Goal: Task Accomplishment & Management: Use online tool/utility

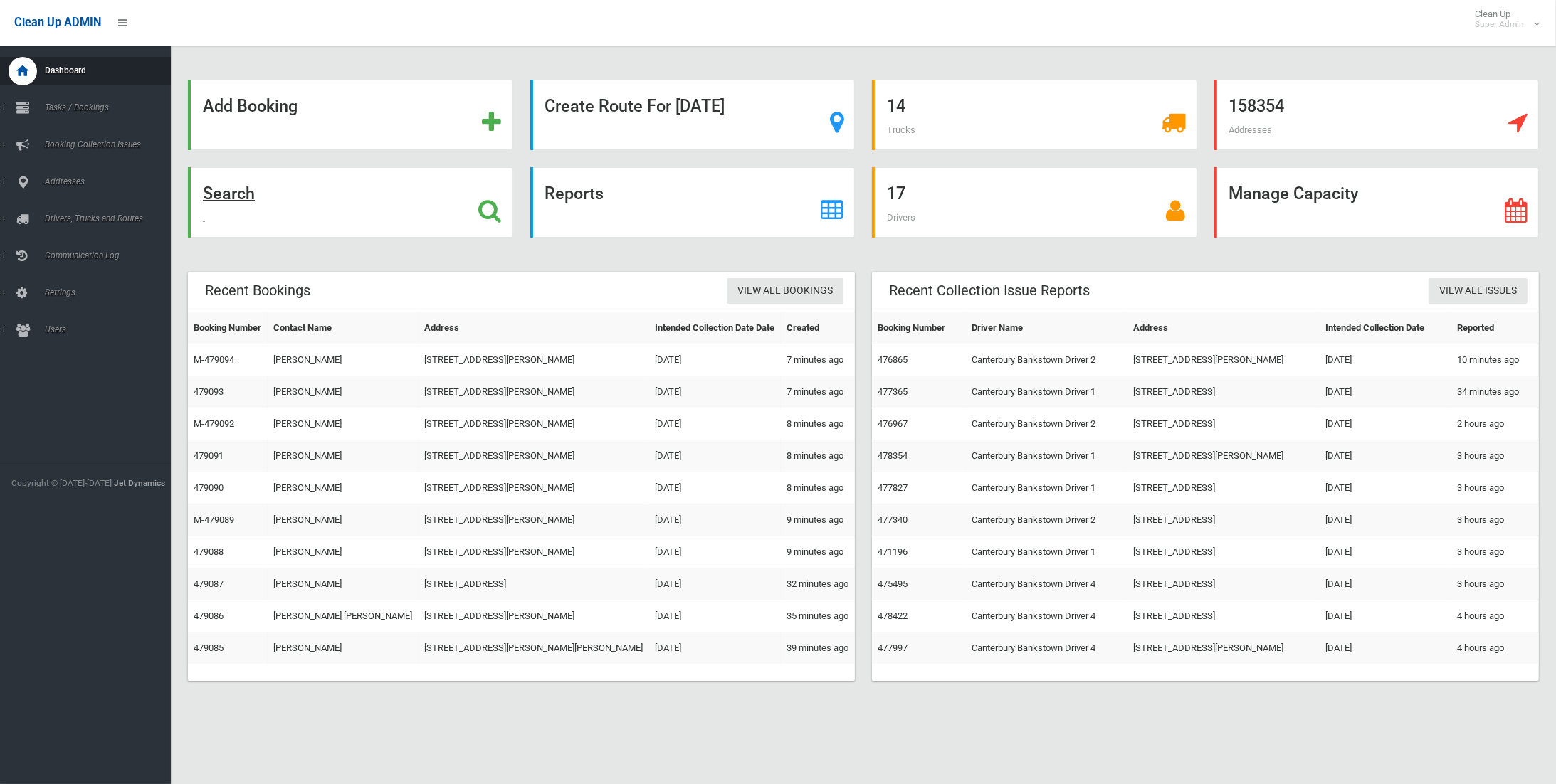
drag, startPoint x: 225, startPoint y: 204, endPoint x: 221, endPoint y: 196, distance: 8.9
click at [224, 201] on strong "Search" at bounding box center [229, 193] width 52 height 20
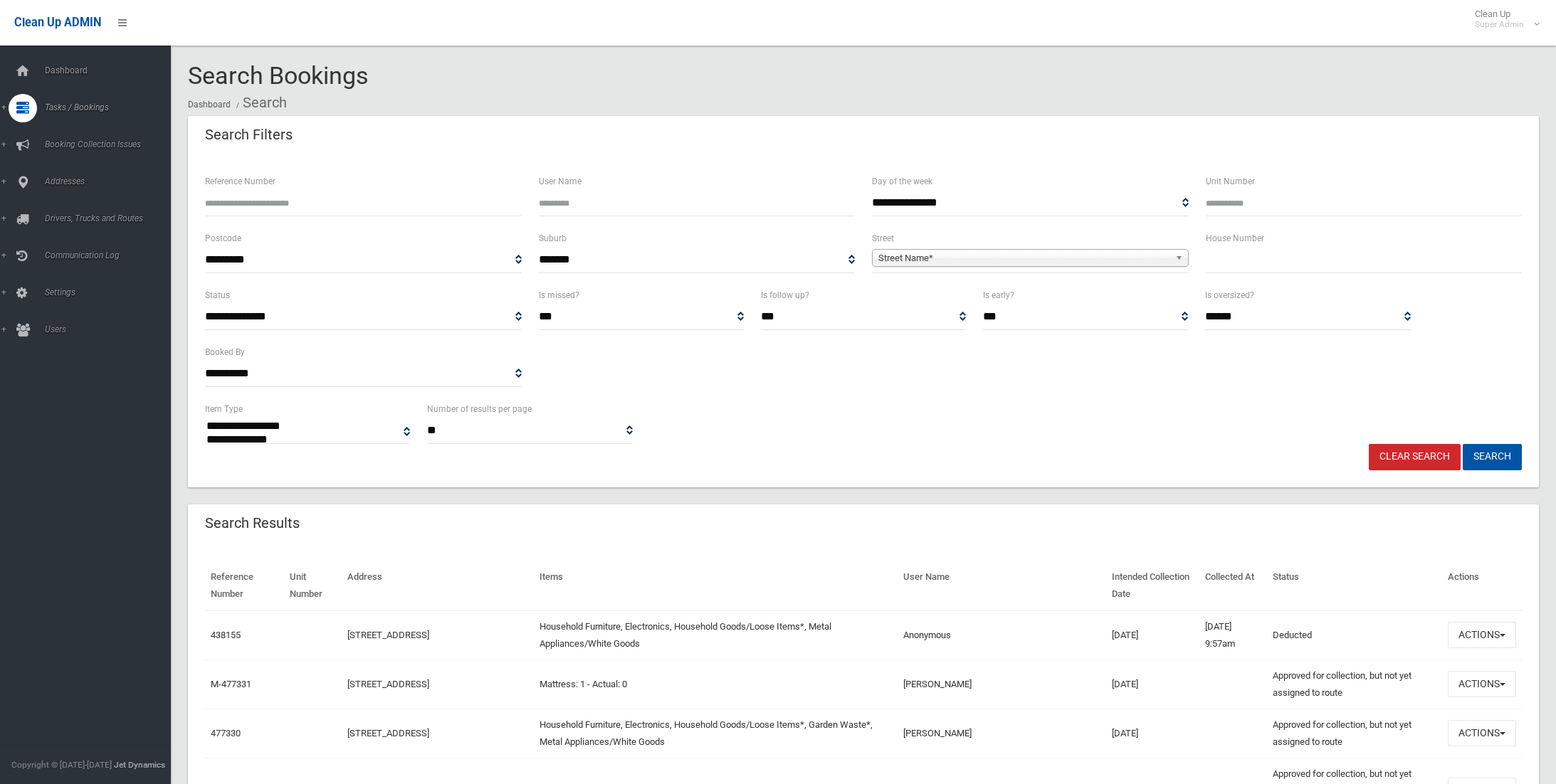
select select
click at [914, 261] on span "Street Name*" at bounding box center [1024, 258] width 291 height 17
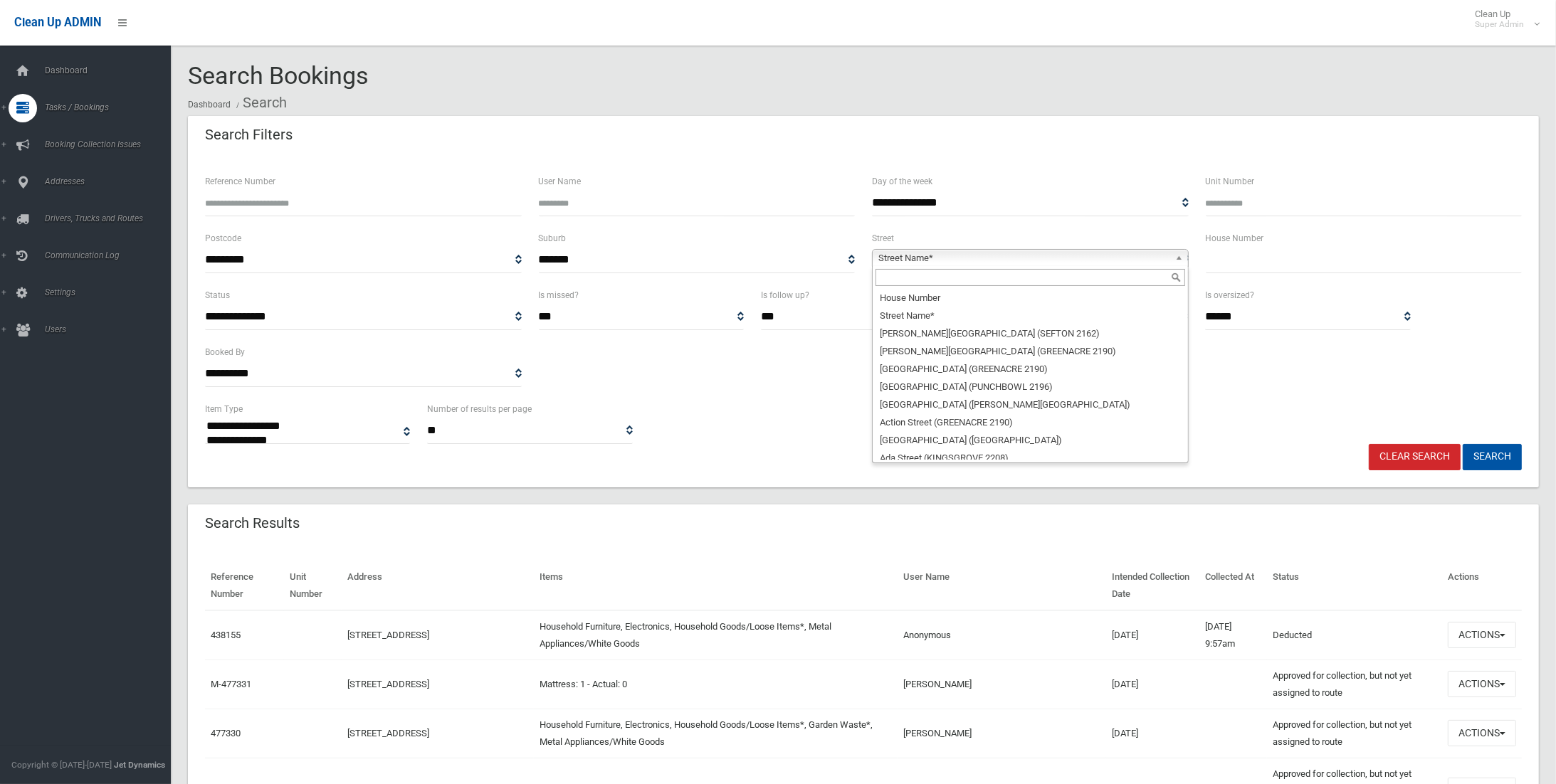
click at [928, 274] on input "text" at bounding box center [1030, 277] width 310 height 17
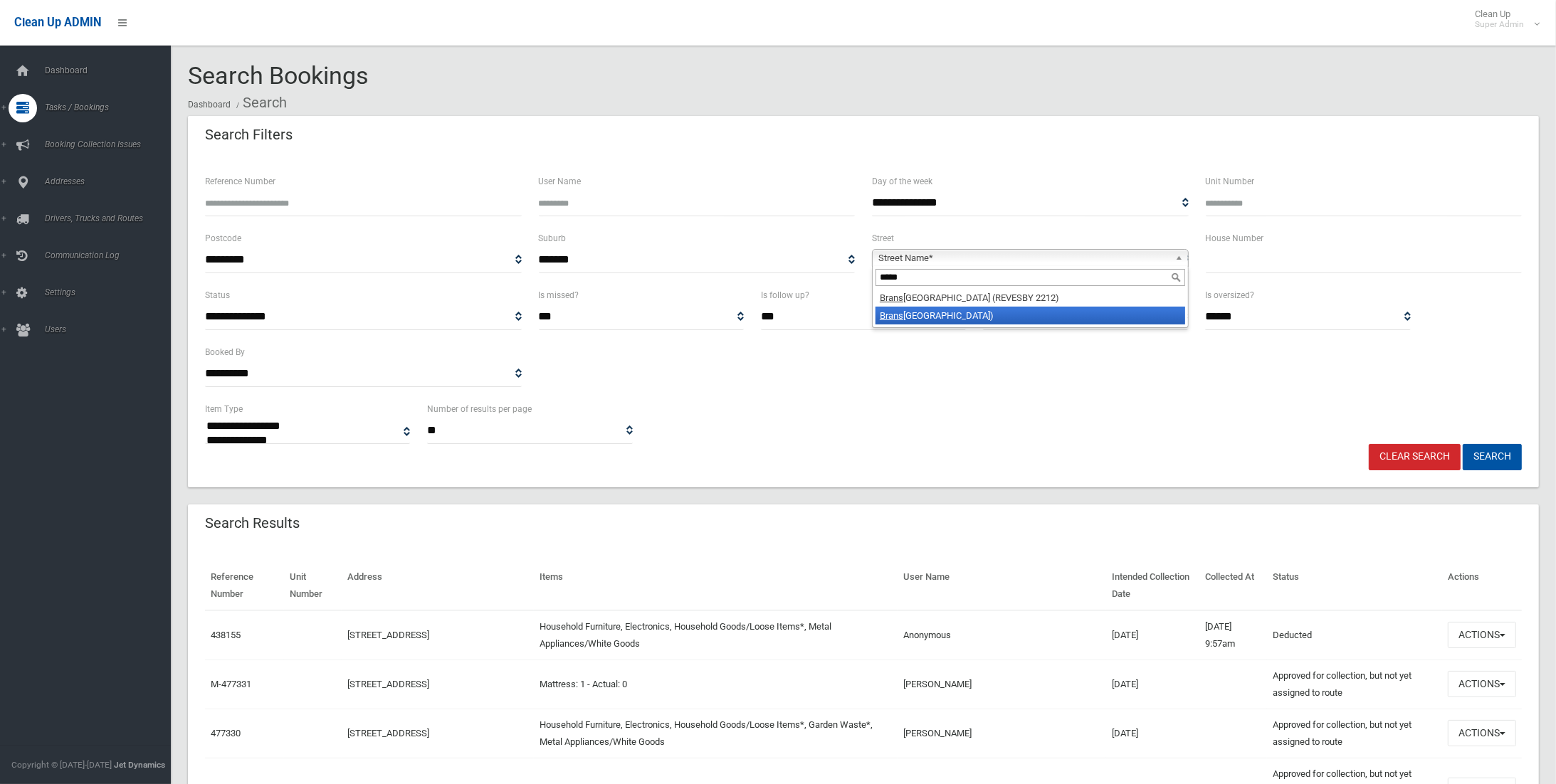
type input "*****"
click at [969, 307] on li "Brans grove Road (PANANIA 2213)" at bounding box center [1030, 315] width 310 height 18
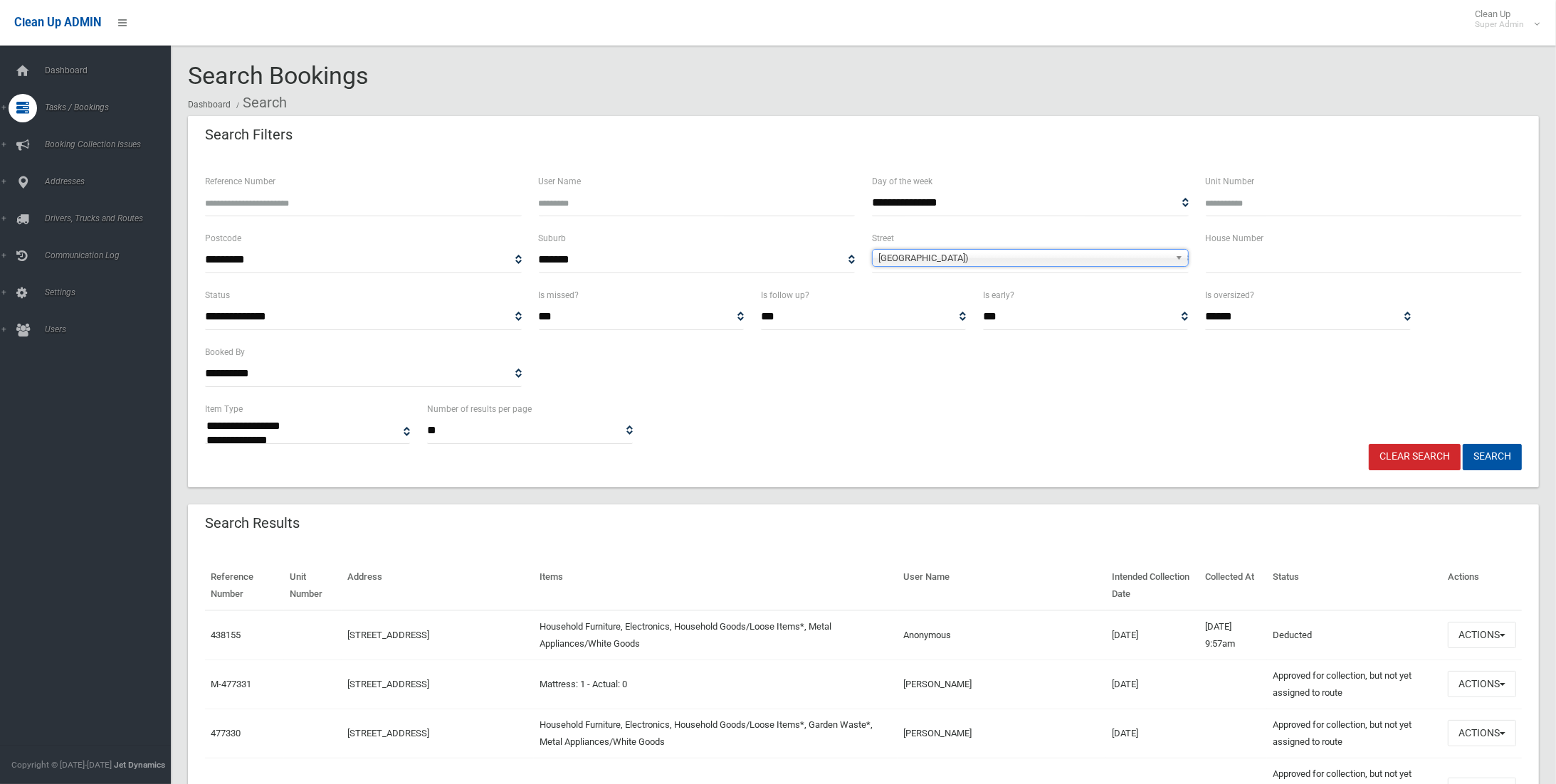
click at [998, 258] on span "Bransgrove Road (PANANIA 2213)" at bounding box center [1024, 258] width 291 height 17
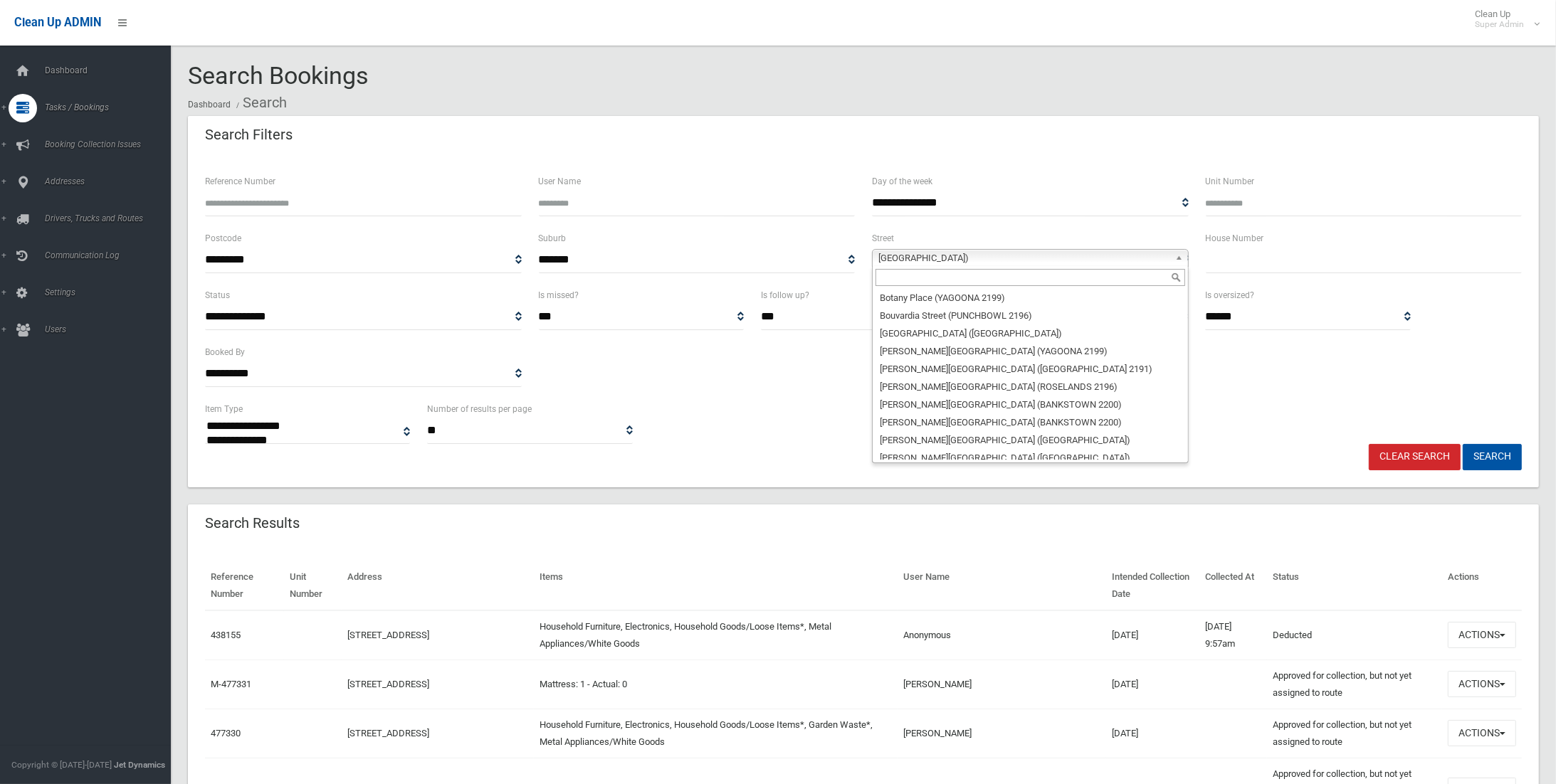
scroll to position [5087, 0]
click at [966, 616] on li "Brandon Avenue (BANKSTOWN 2200)" at bounding box center [1030, 625] width 310 height 18
click at [986, 249] on link "Brandon Avenue (BANKSTOWN 2200)" at bounding box center [1030, 258] width 317 height 18
click at [957, 634] on li "Bransgrove Road (REVESBY 2212)" at bounding box center [1030, 642] width 310 height 18
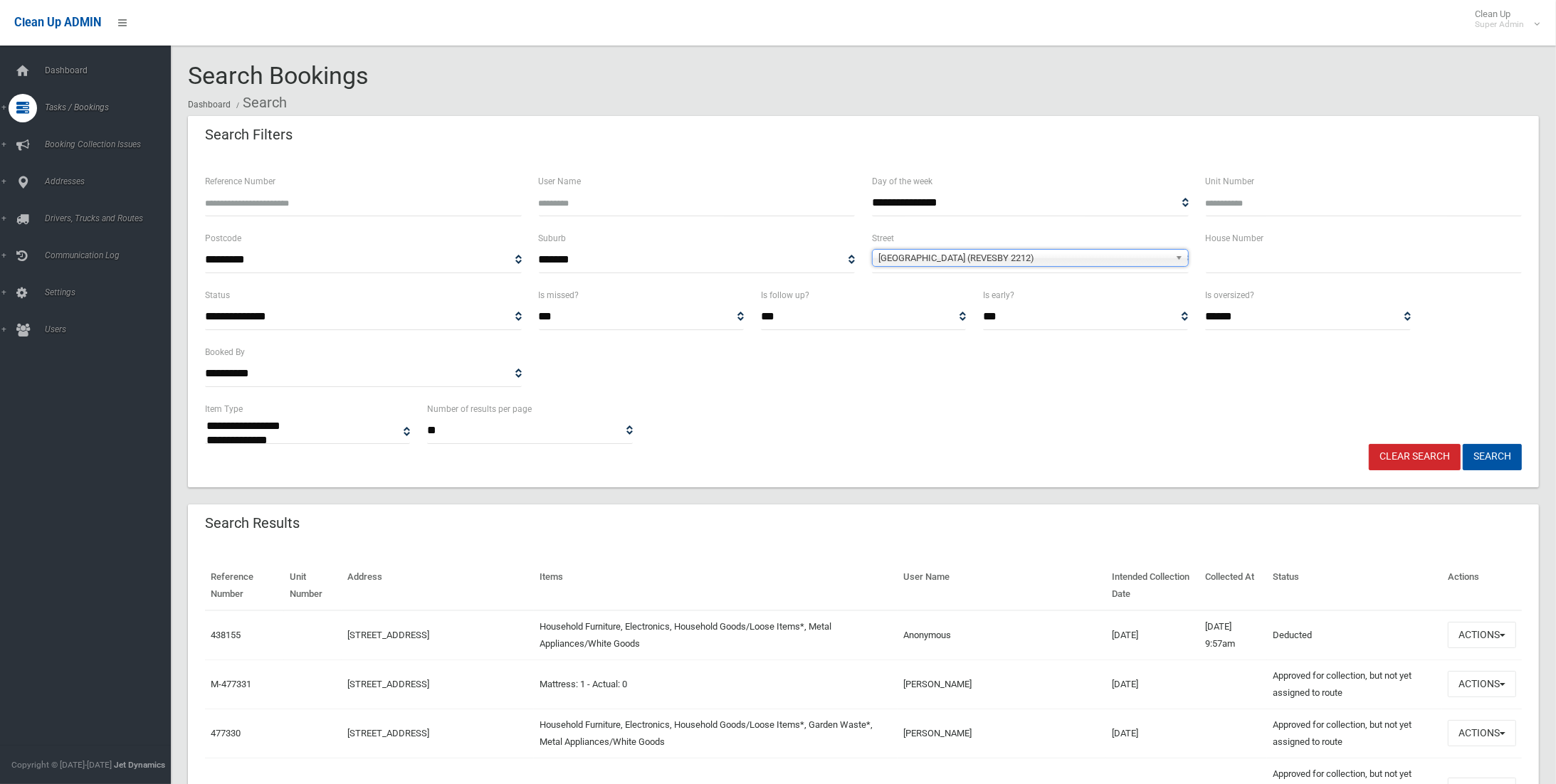
drag, startPoint x: 1242, startPoint y: 271, endPoint x: 1223, endPoint y: 259, distance: 22.5
click at [1230, 267] on input "text" at bounding box center [1364, 260] width 317 height 27
type input "***"
click at [1463, 444] on button "Search" at bounding box center [1492, 457] width 59 height 27
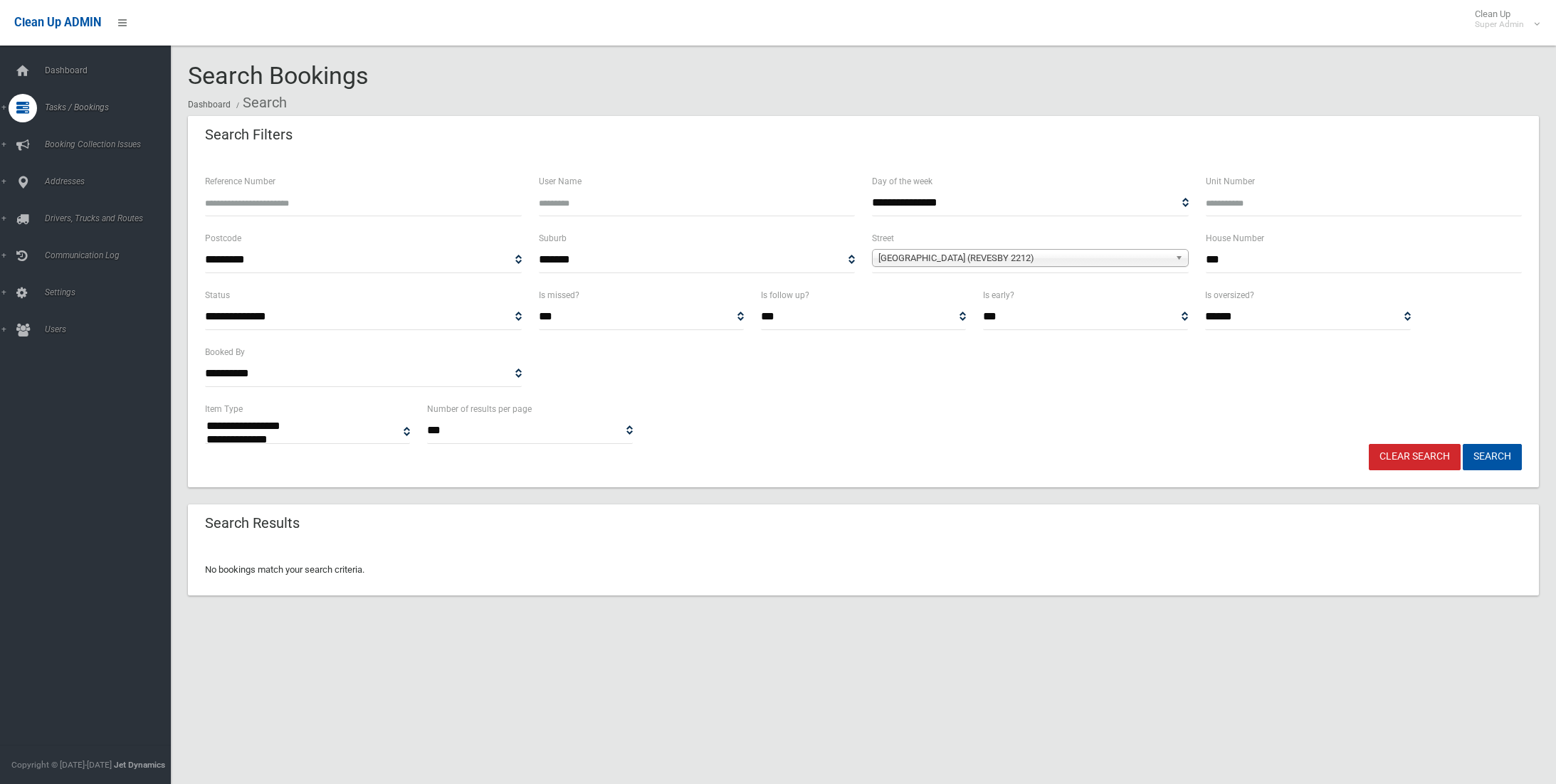
select select
click at [971, 254] on span "Bransgrove Road (REVESBY 2212)" at bounding box center [1024, 258] width 291 height 17
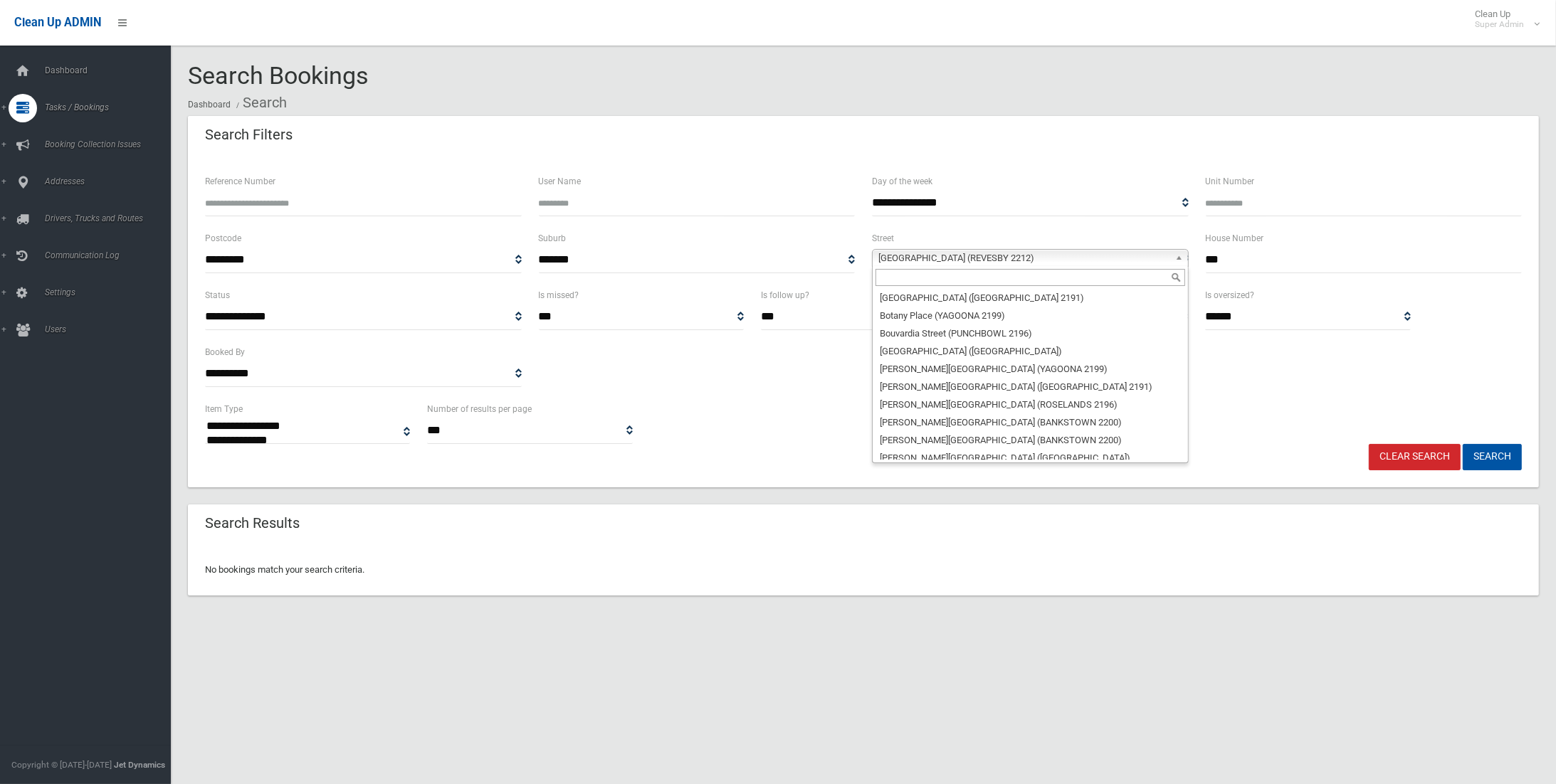
scroll to position [5112, 0]
click at [1186, 450] on div "House Number Street Name* Abbott Avenue (SEFTON 2162) Abel Street (GREENACRE 21…" at bounding box center [1030, 364] width 317 height 197
click at [1171, 645] on li "Braunbeck Street (BANKSTOWN 2200)" at bounding box center [1030, 653] width 310 height 18
click at [990, 256] on span "Braunbeck Street (BANKSTOWN 2200)" at bounding box center [1024, 258] width 291 height 17
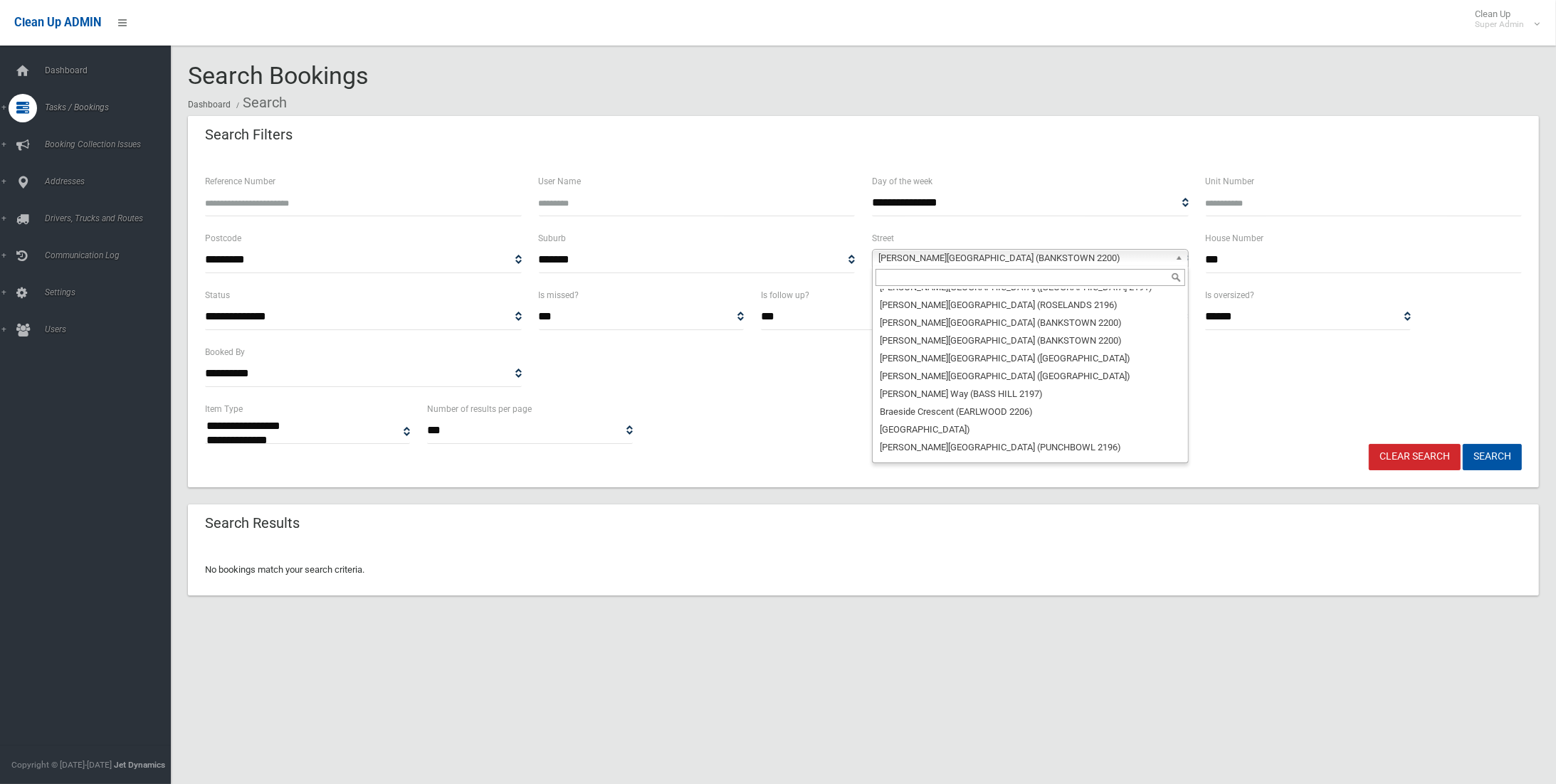
click at [671, 110] on ol "Dashboard Search" at bounding box center [863, 103] width 1351 height 27
click at [957, 254] on span "Braunbeck Street (BANKSTOWN 2200)" at bounding box center [1024, 258] width 291 height 17
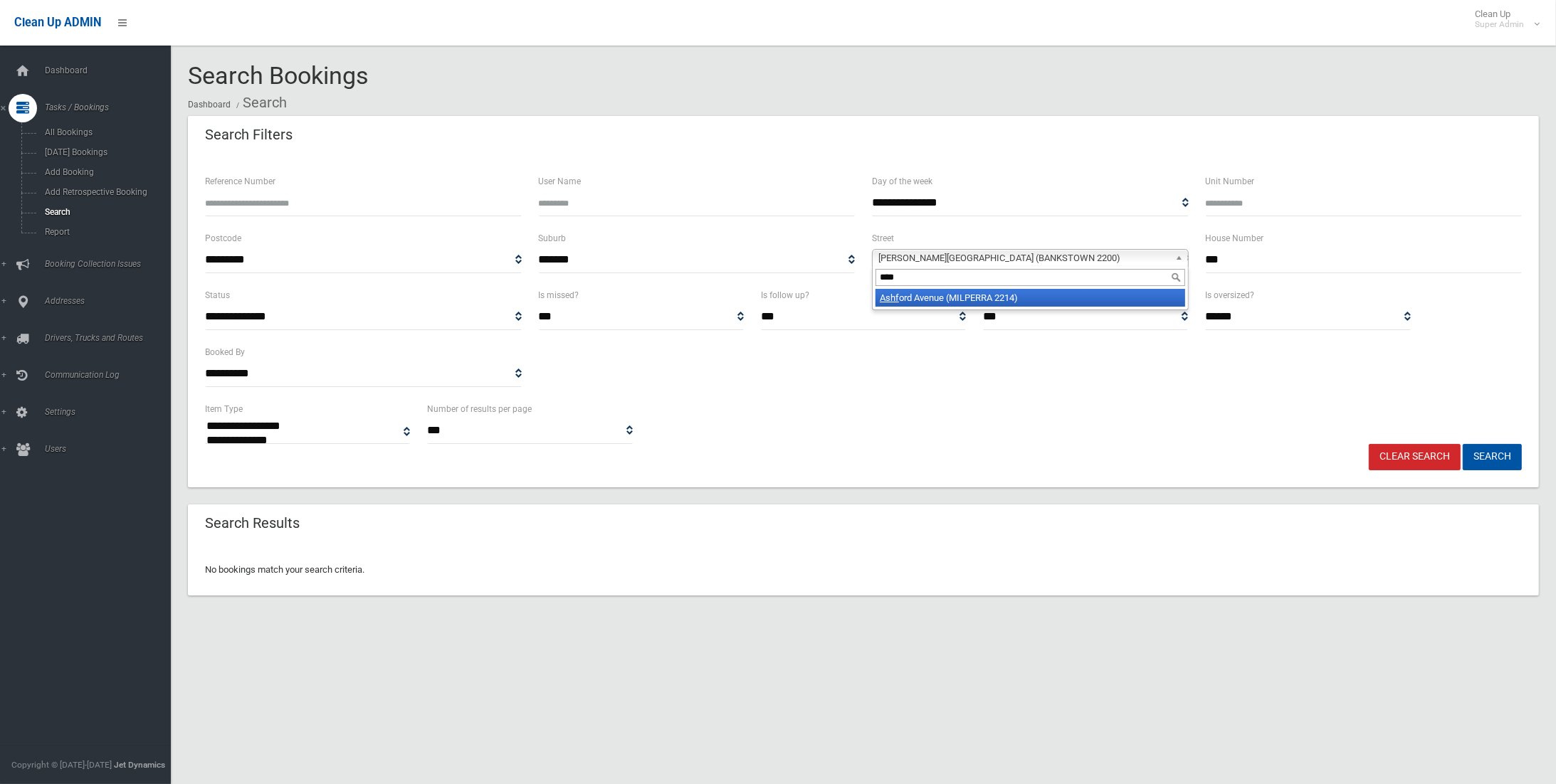
type input "****"
click at [939, 296] on li "Ashf ord Avenue (MILPERRA 2214)" at bounding box center [1030, 297] width 310 height 18
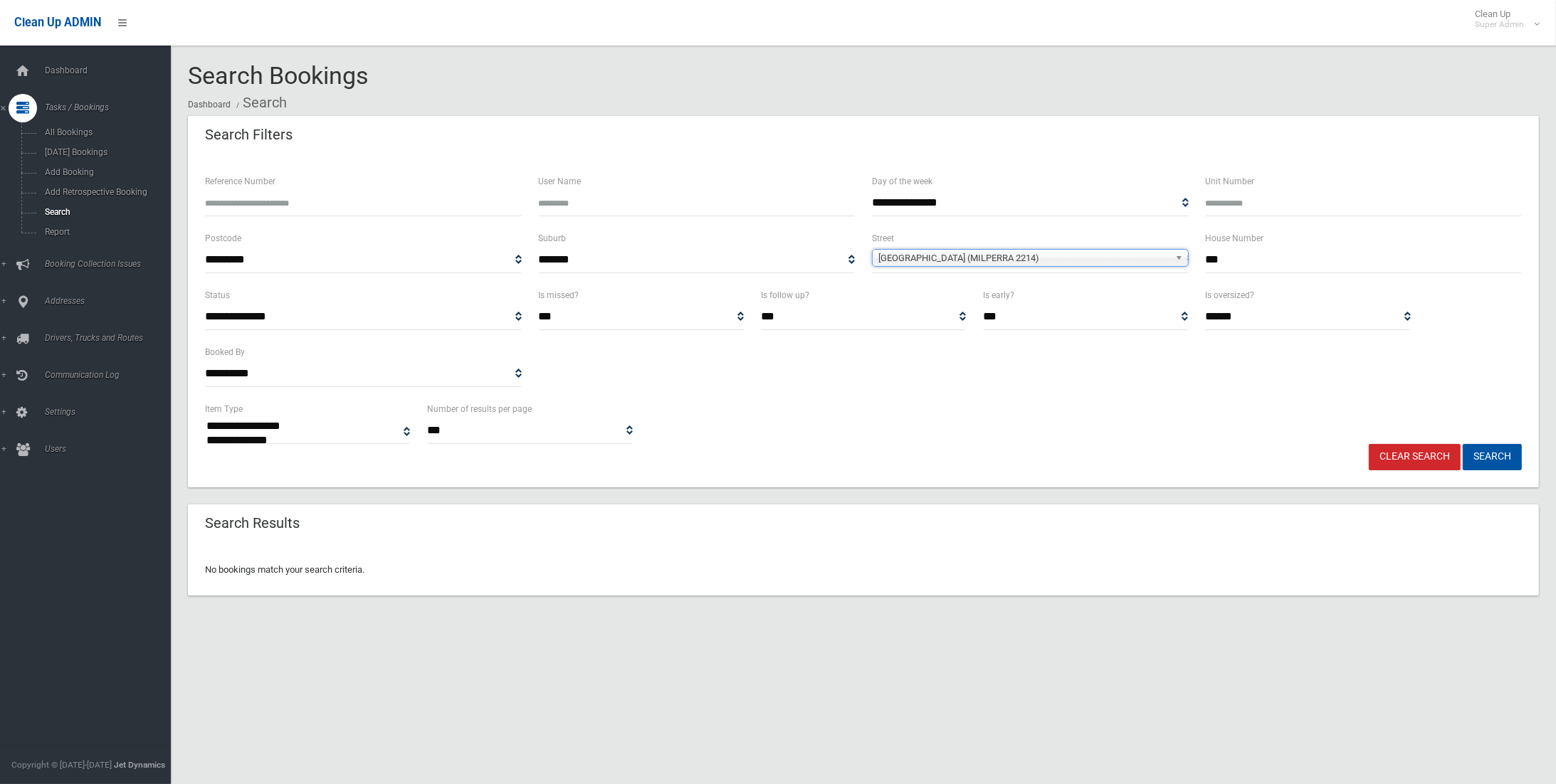
click at [1251, 256] on input "***" at bounding box center [1364, 260] width 317 height 27
type input "*"
type input "***"
click at [1500, 447] on button "Search" at bounding box center [1492, 457] width 59 height 27
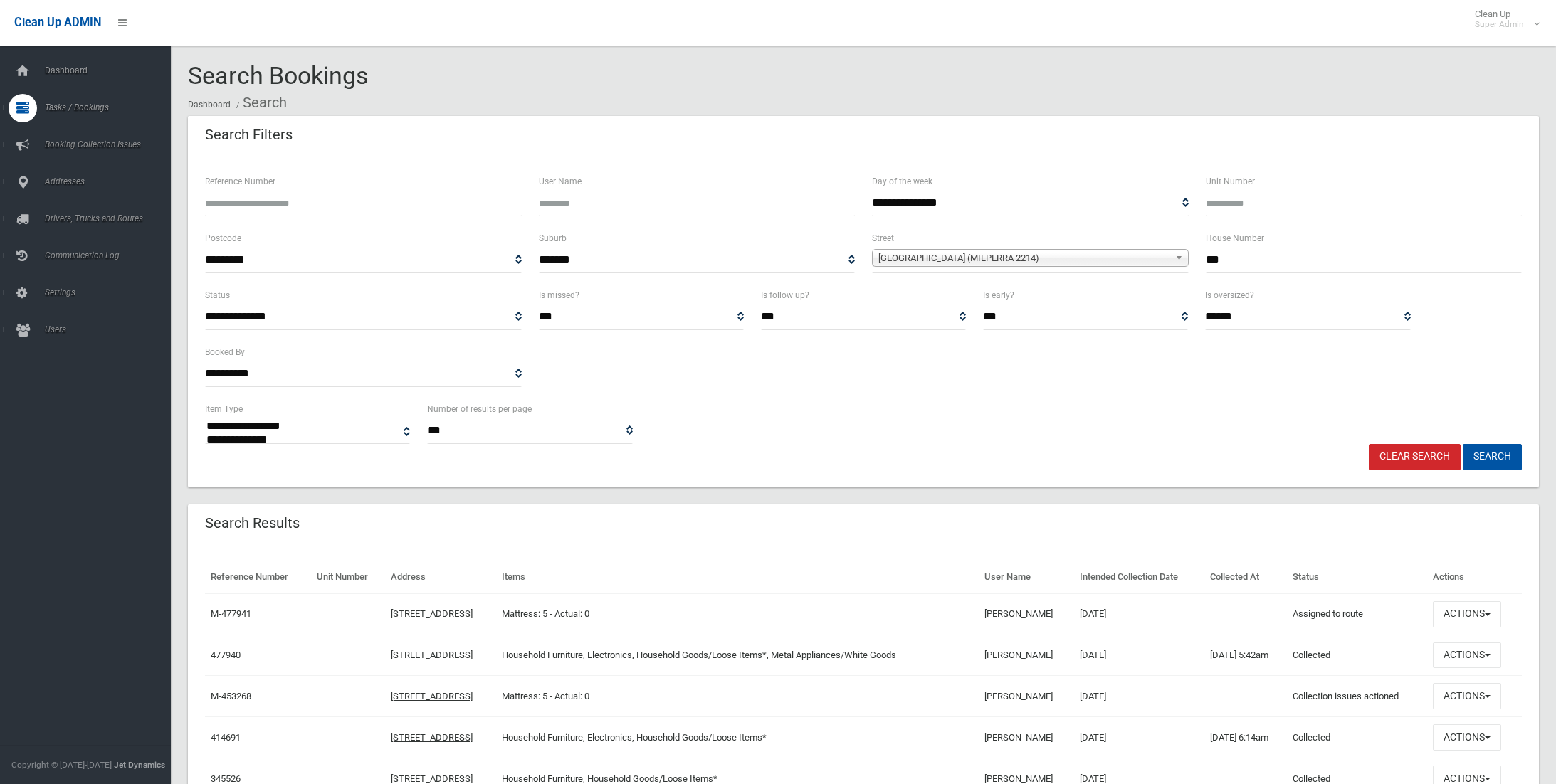
select select
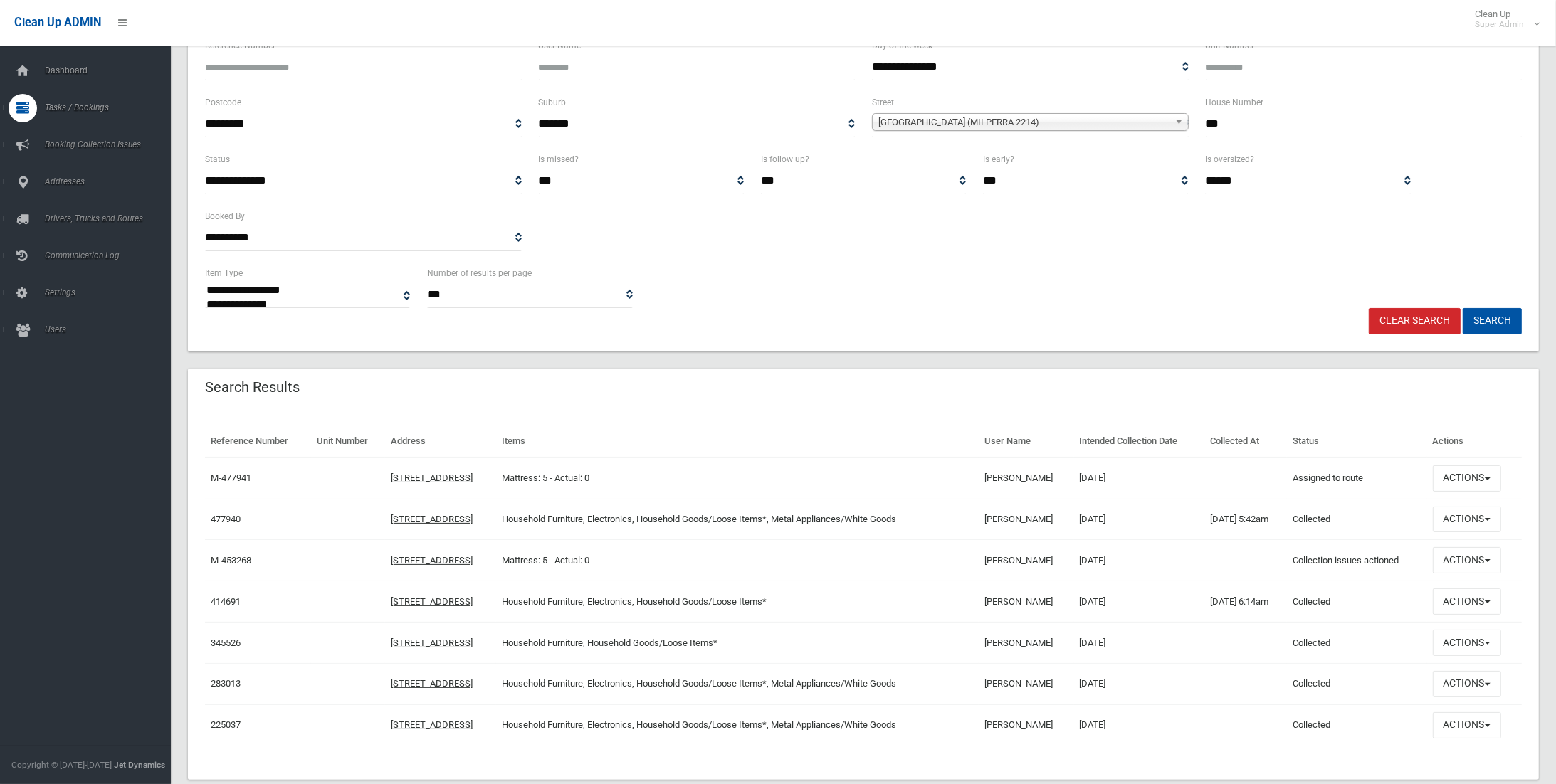
scroll to position [168, 0]
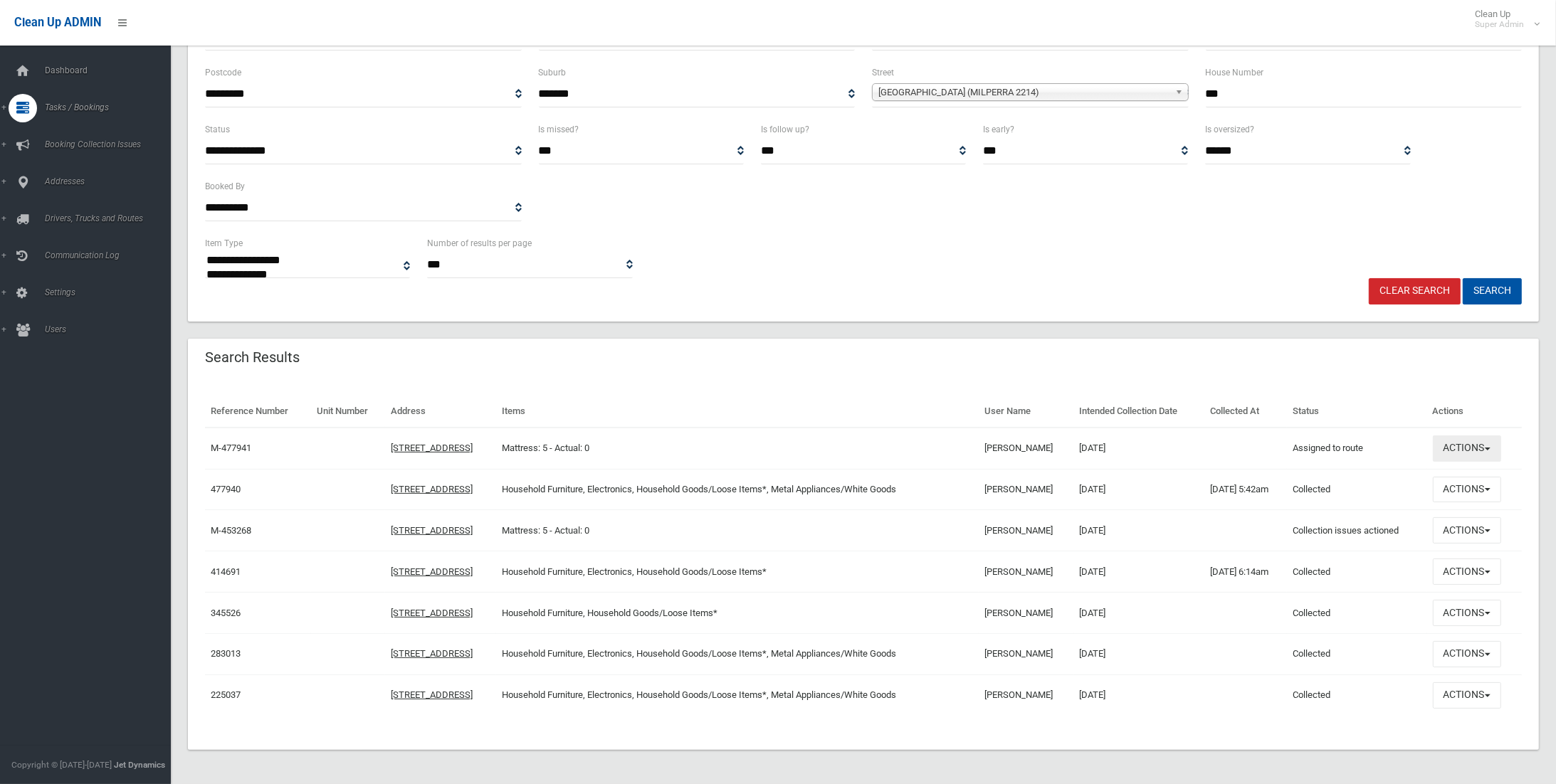
click at [1493, 442] on button "Actions" at bounding box center [1467, 449] width 68 height 27
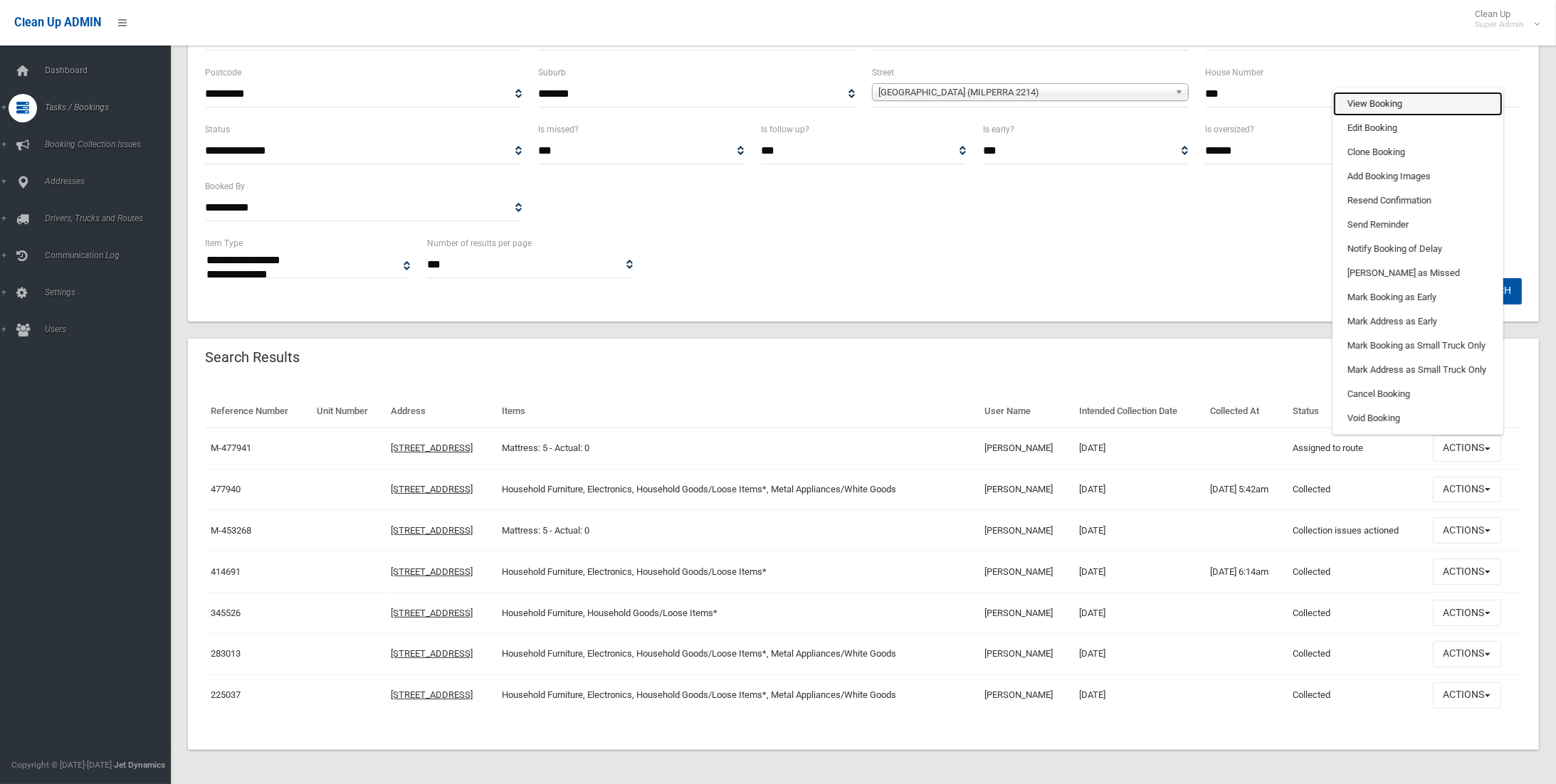
click at [1406, 98] on link "View Booking" at bounding box center [1418, 103] width 169 height 24
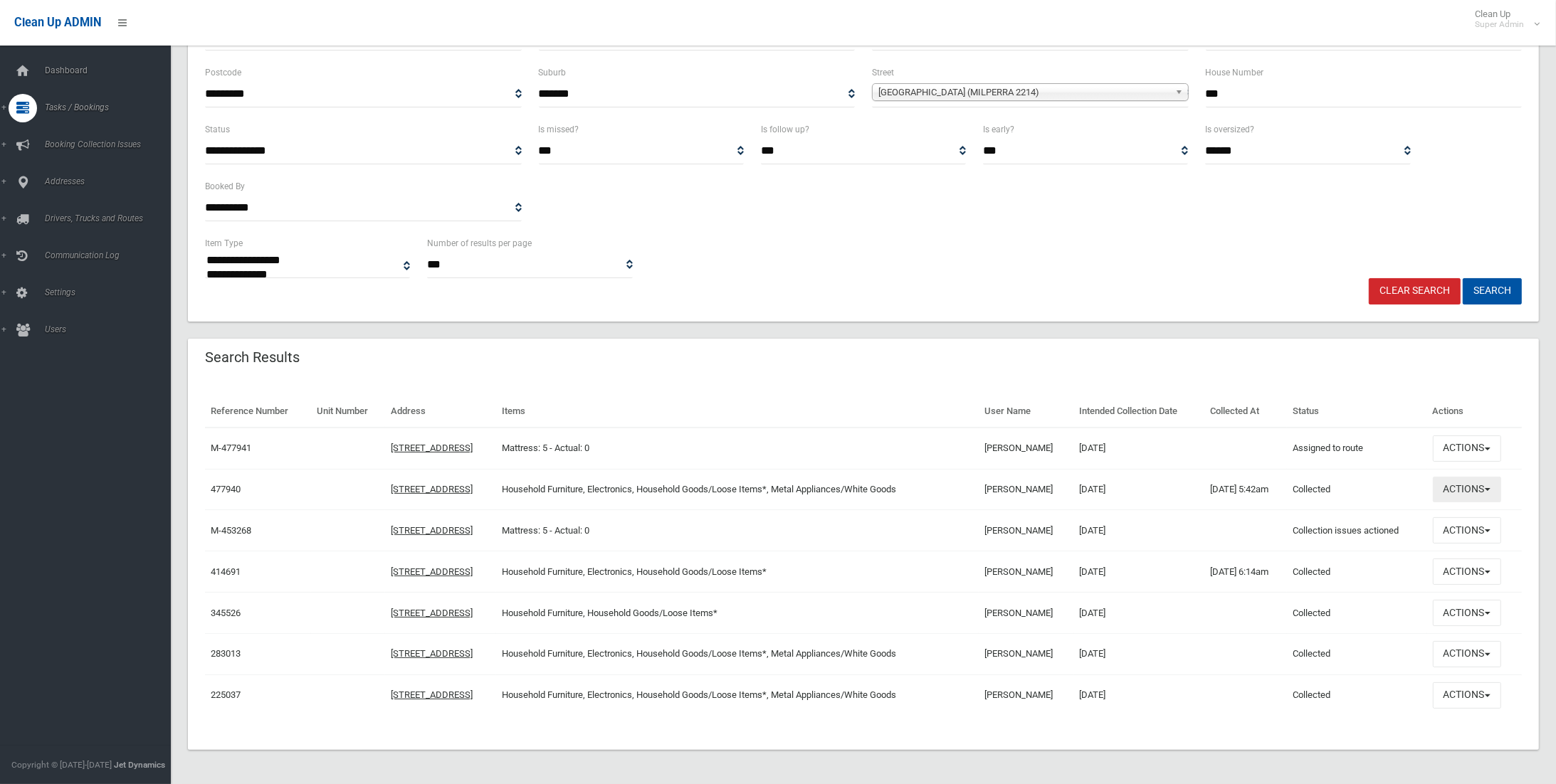
click at [1489, 493] on button "Actions" at bounding box center [1467, 490] width 68 height 27
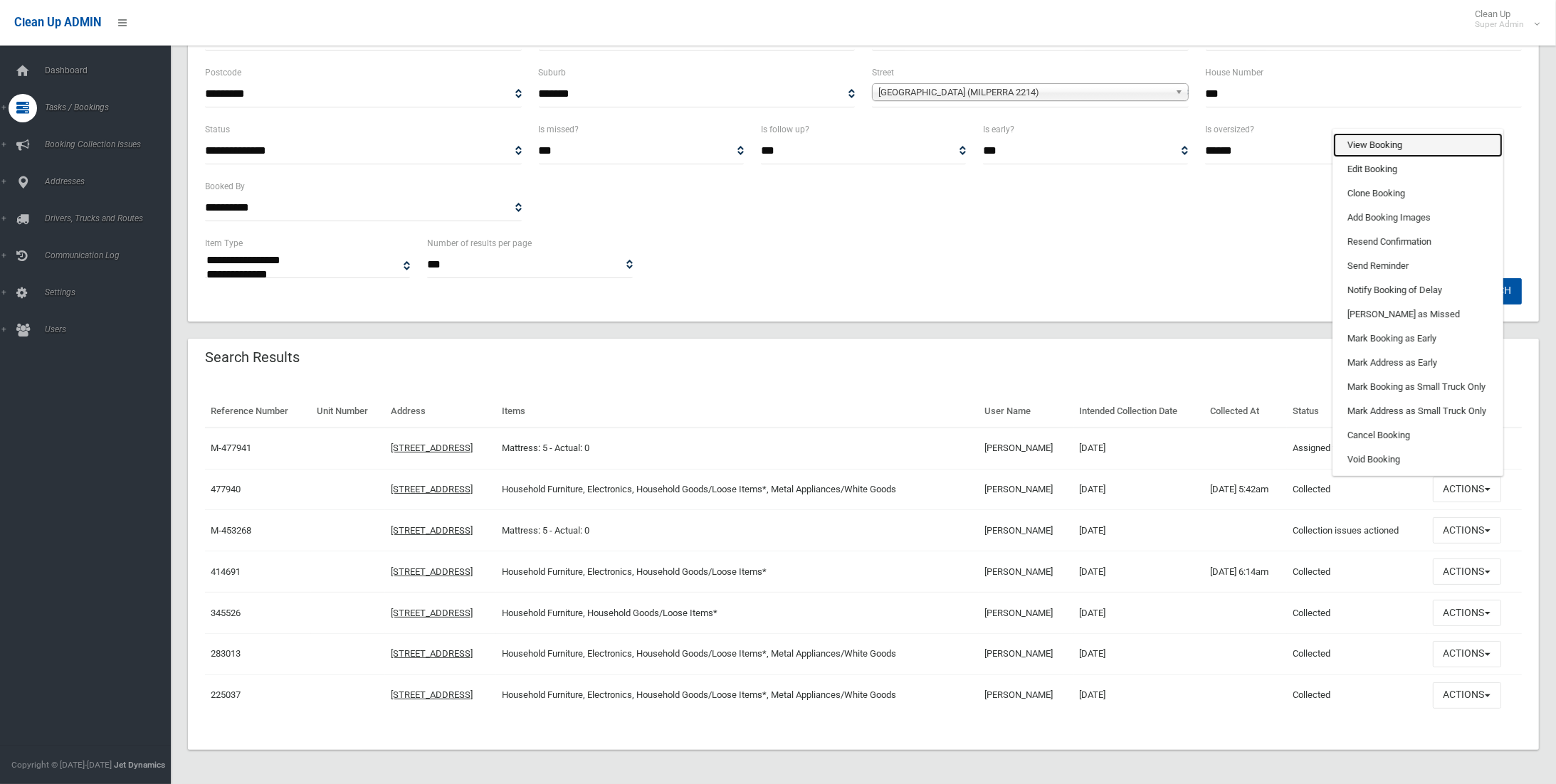
click at [1378, 133] on link "View Booking" at bounding box center [1418, 145] width 169 height 24
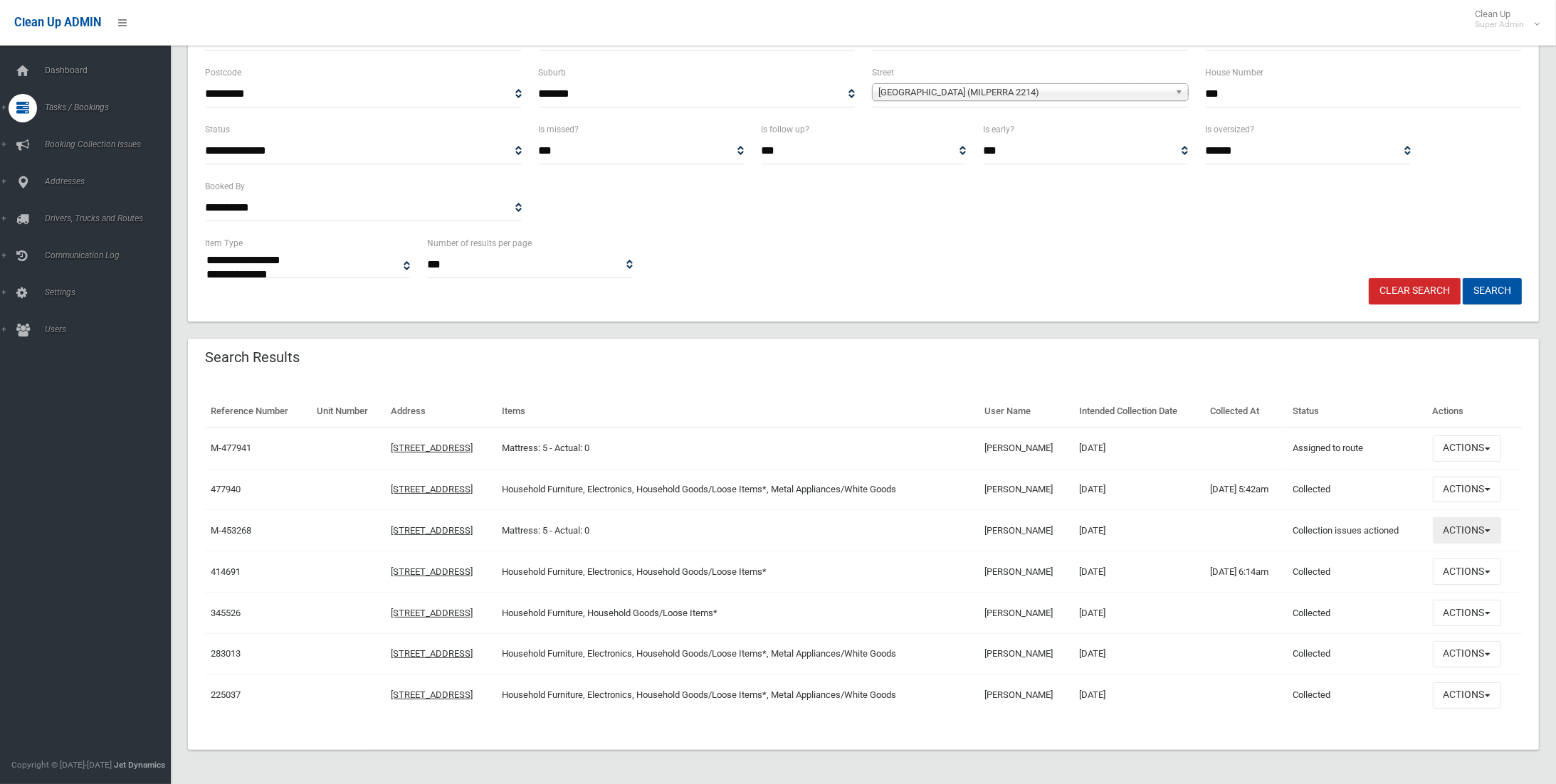
click at [1495, 535] on button "Actions" at bounding box center [1467, 530] width 68 height 27
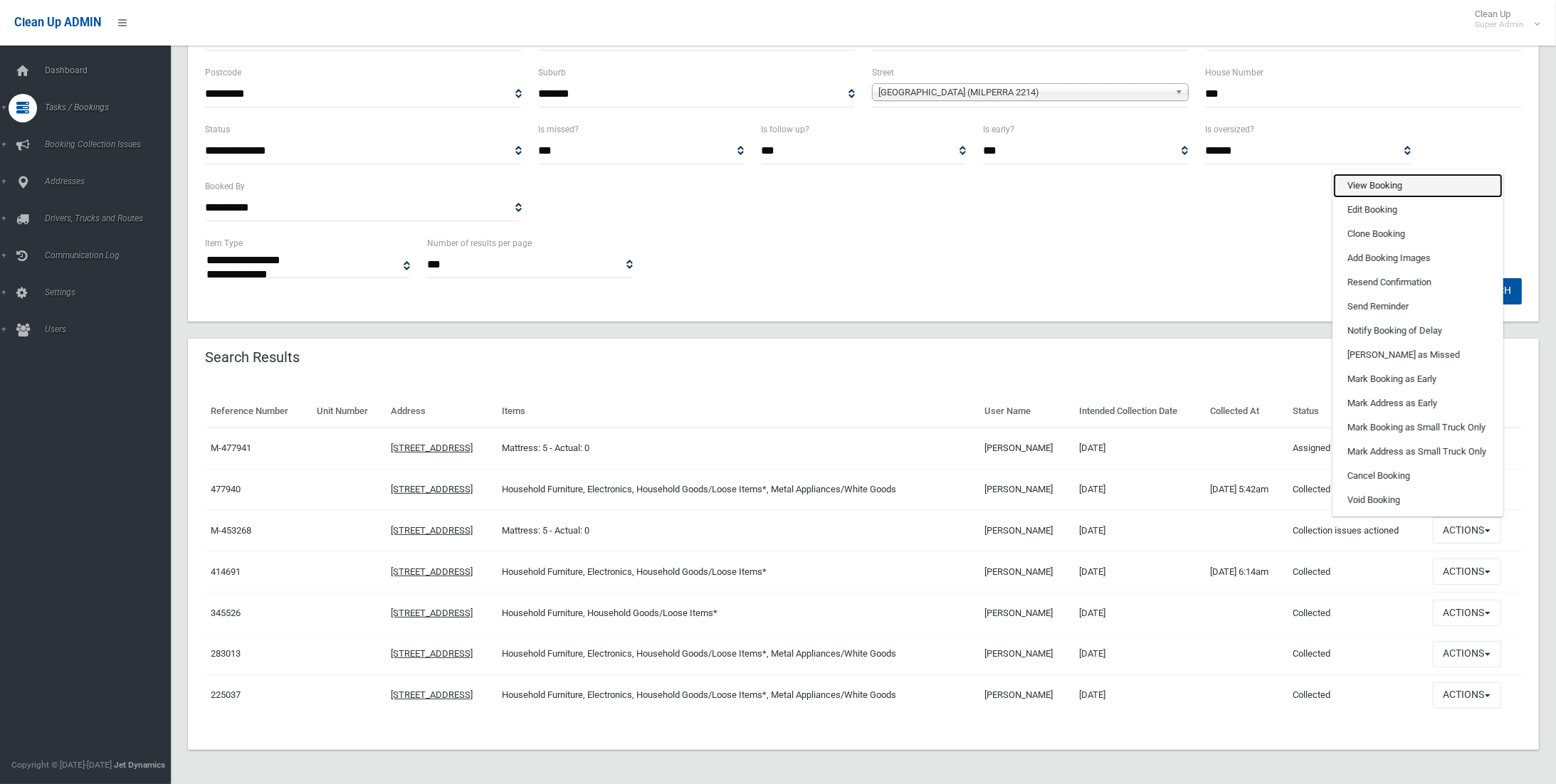
click at [1382, 185] on link "View Booking" at bounding box center [1418, 185] width 169 height 24
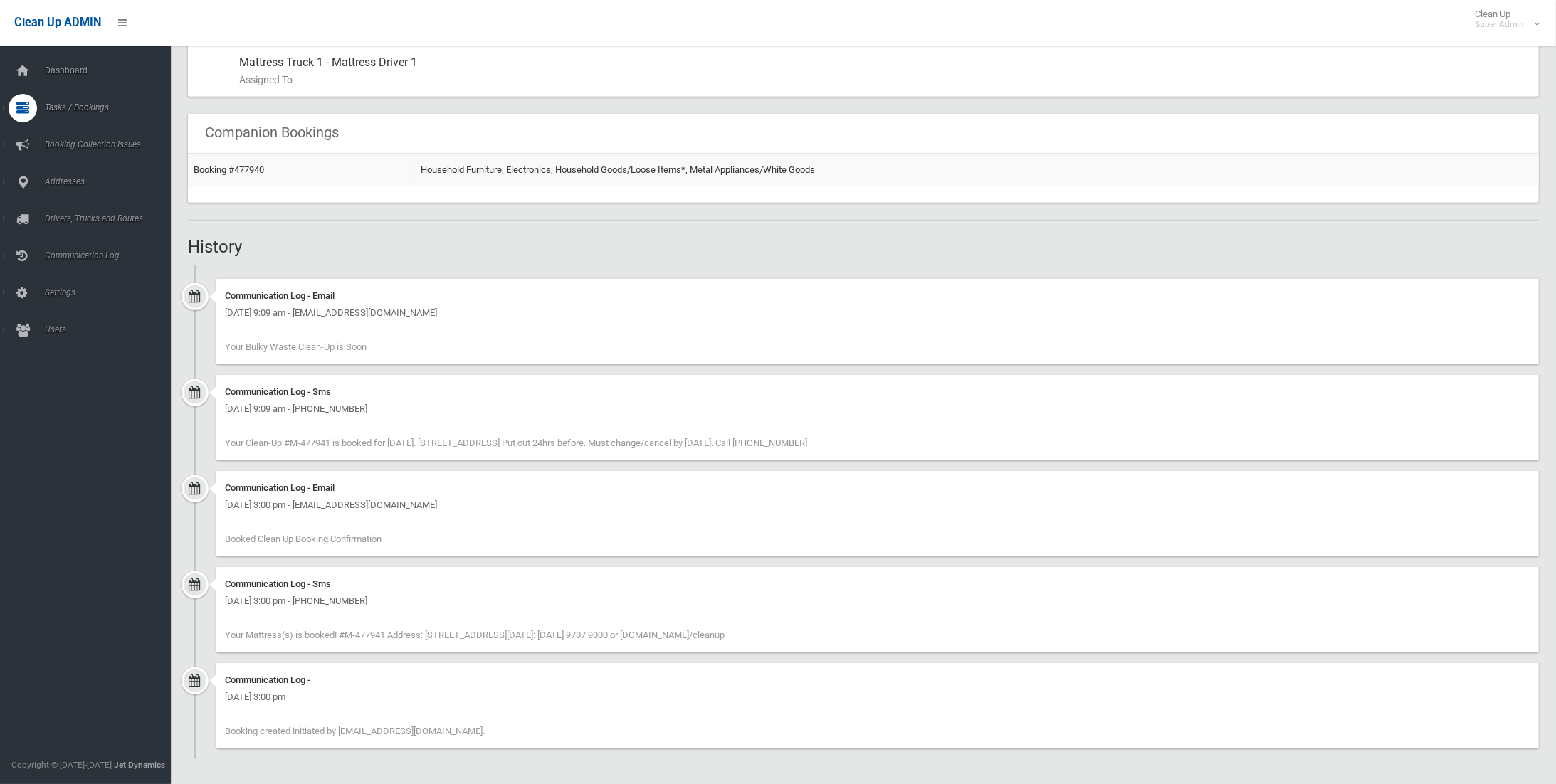
scroll to position [304, 0]
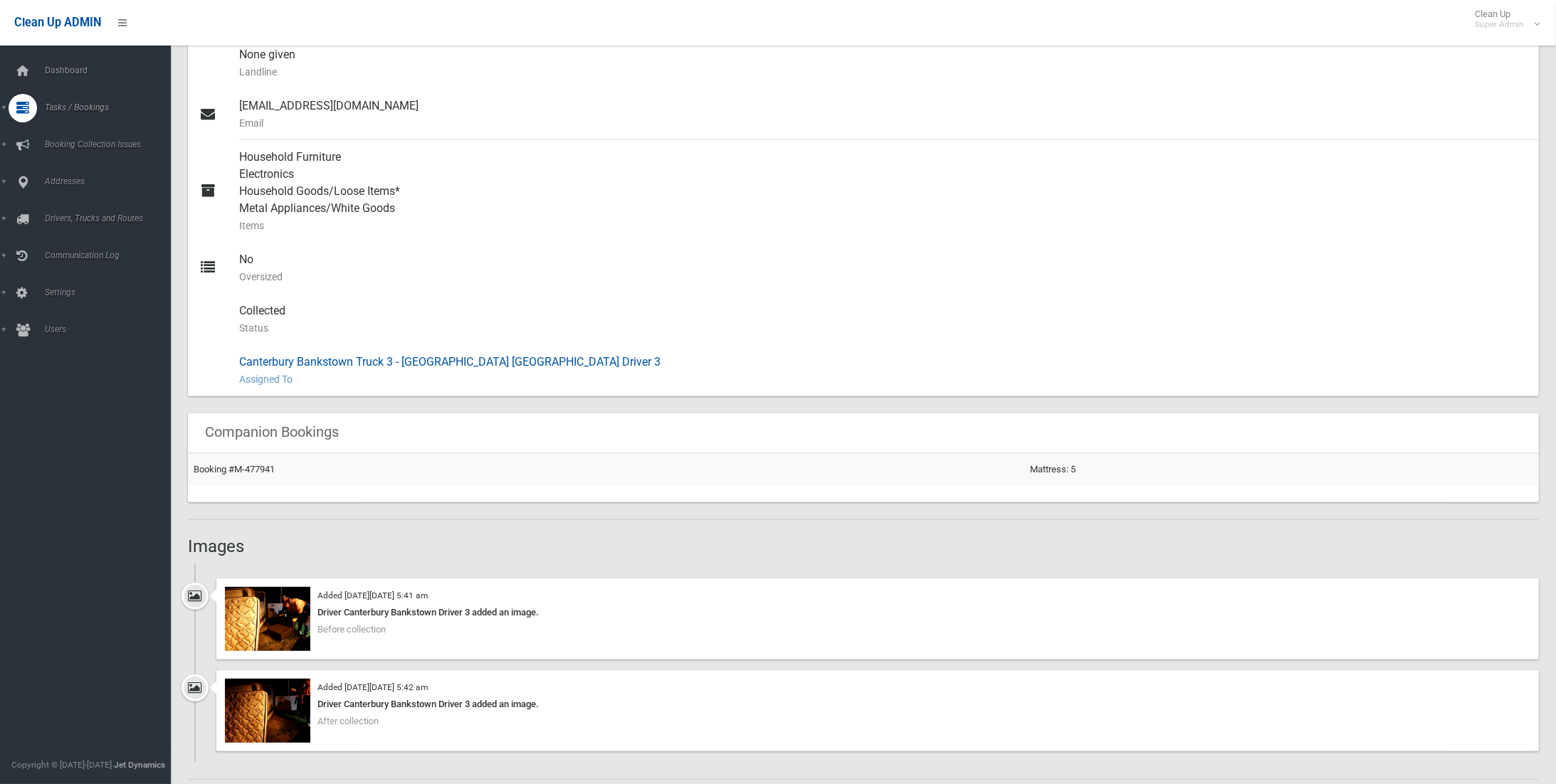
scroll to position [978, 0]
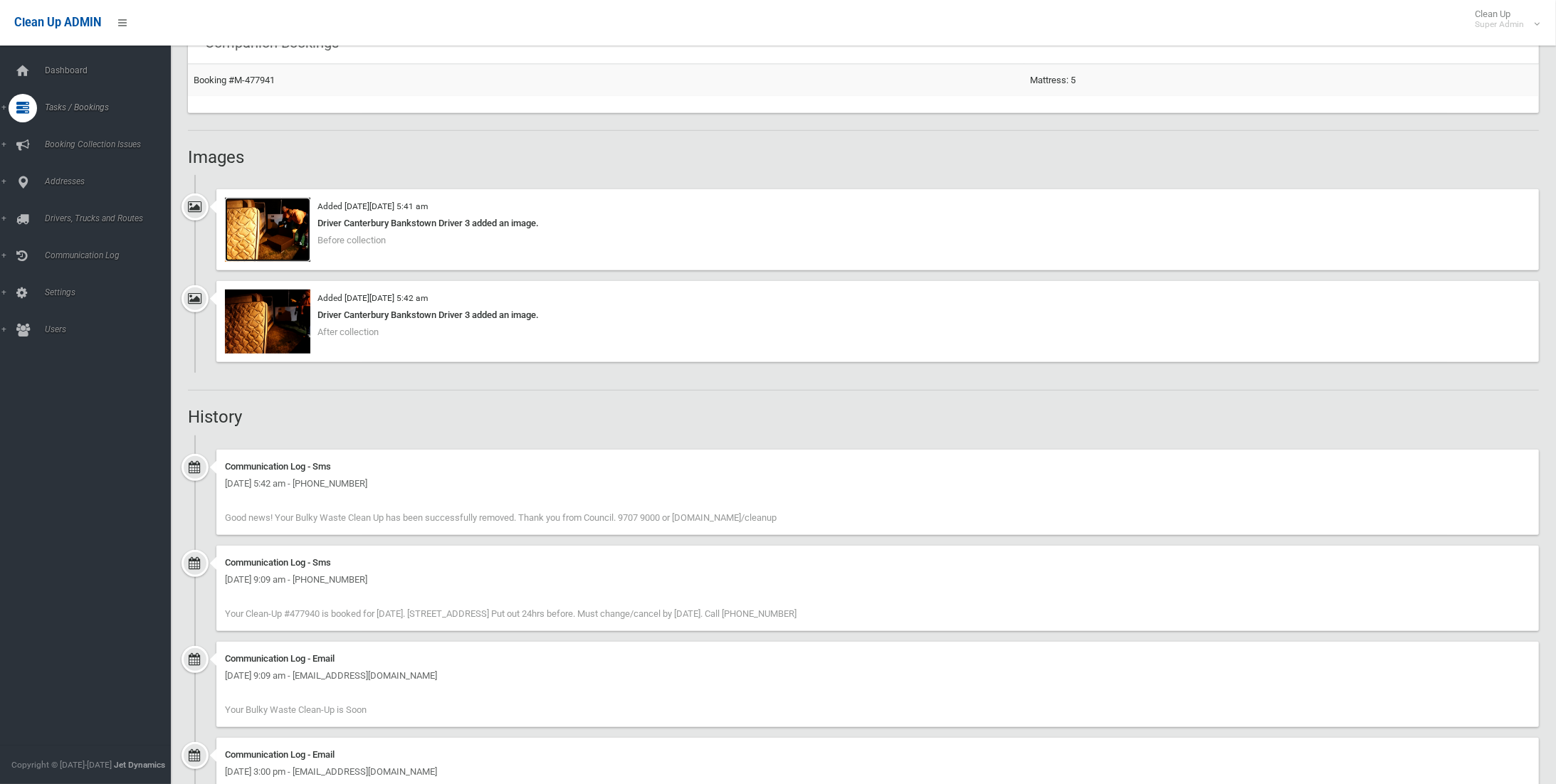
click at [282, 232] on img at bounding box center [268, 229] width 85 height 64
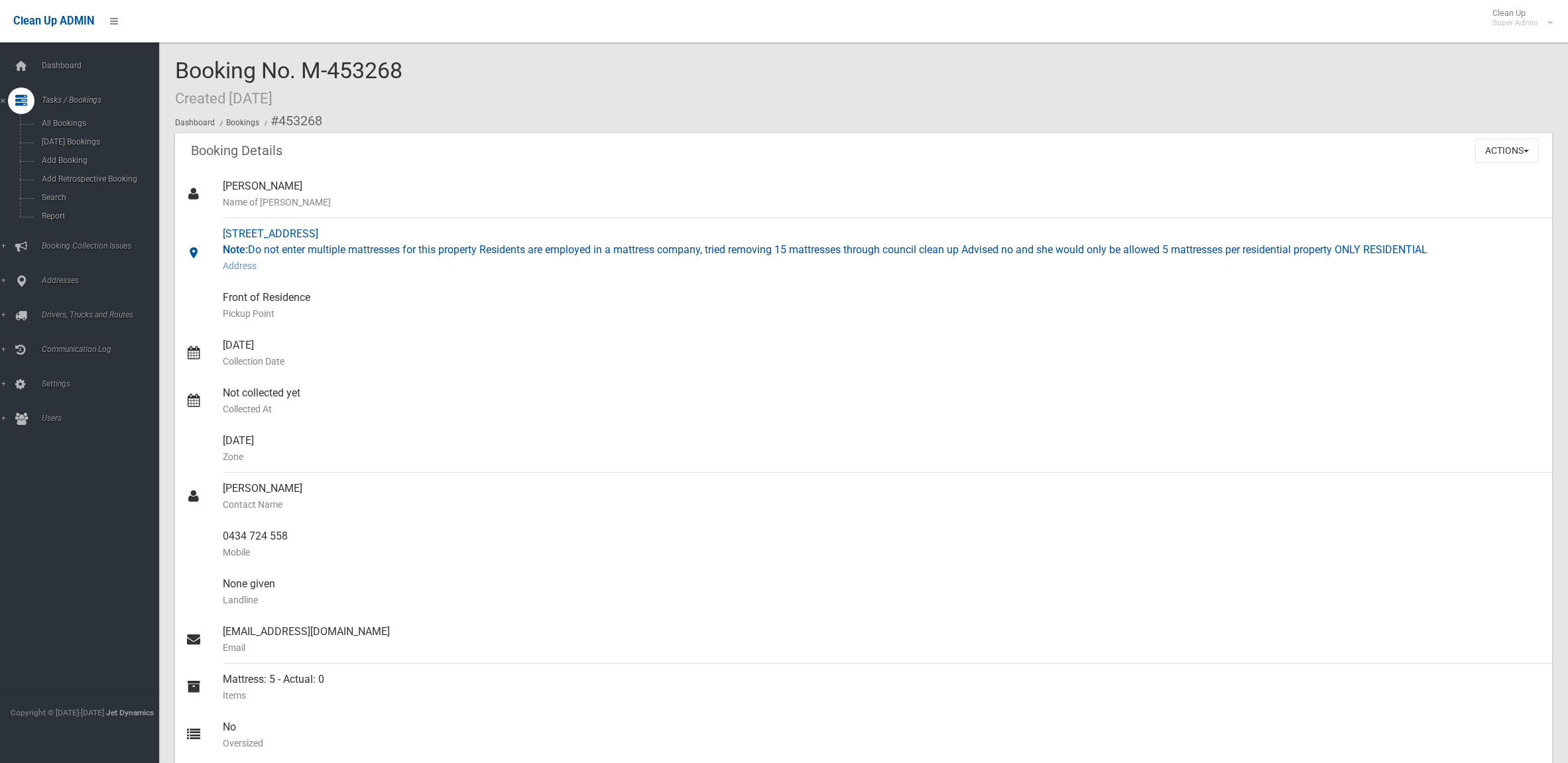
drag, startPoint x: 221, startPoint y: 233, endPoint x: 438, endPoint y: 232, distance: 217.0
click at [438, 232] on link "[STREET_ADDRESS] Note: Do not enter multiple mattresses for this property Resid…" at bounding box center [863, 250] width 1377 height 64
copy link "[STREET_ADDRESS]"
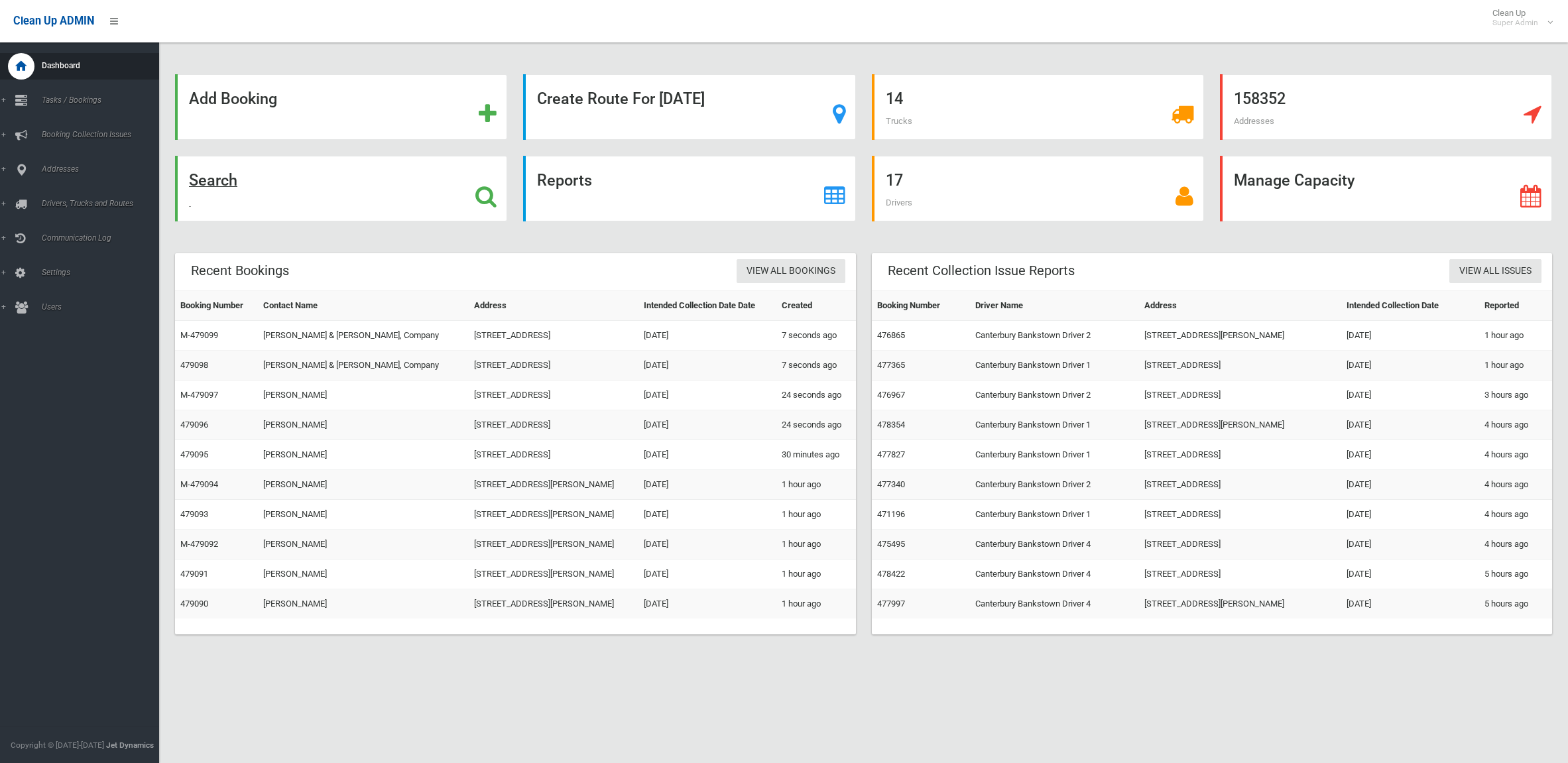
click at [213, 174] on strong "Search" at bounding box center [213, 180] width 48 height 19
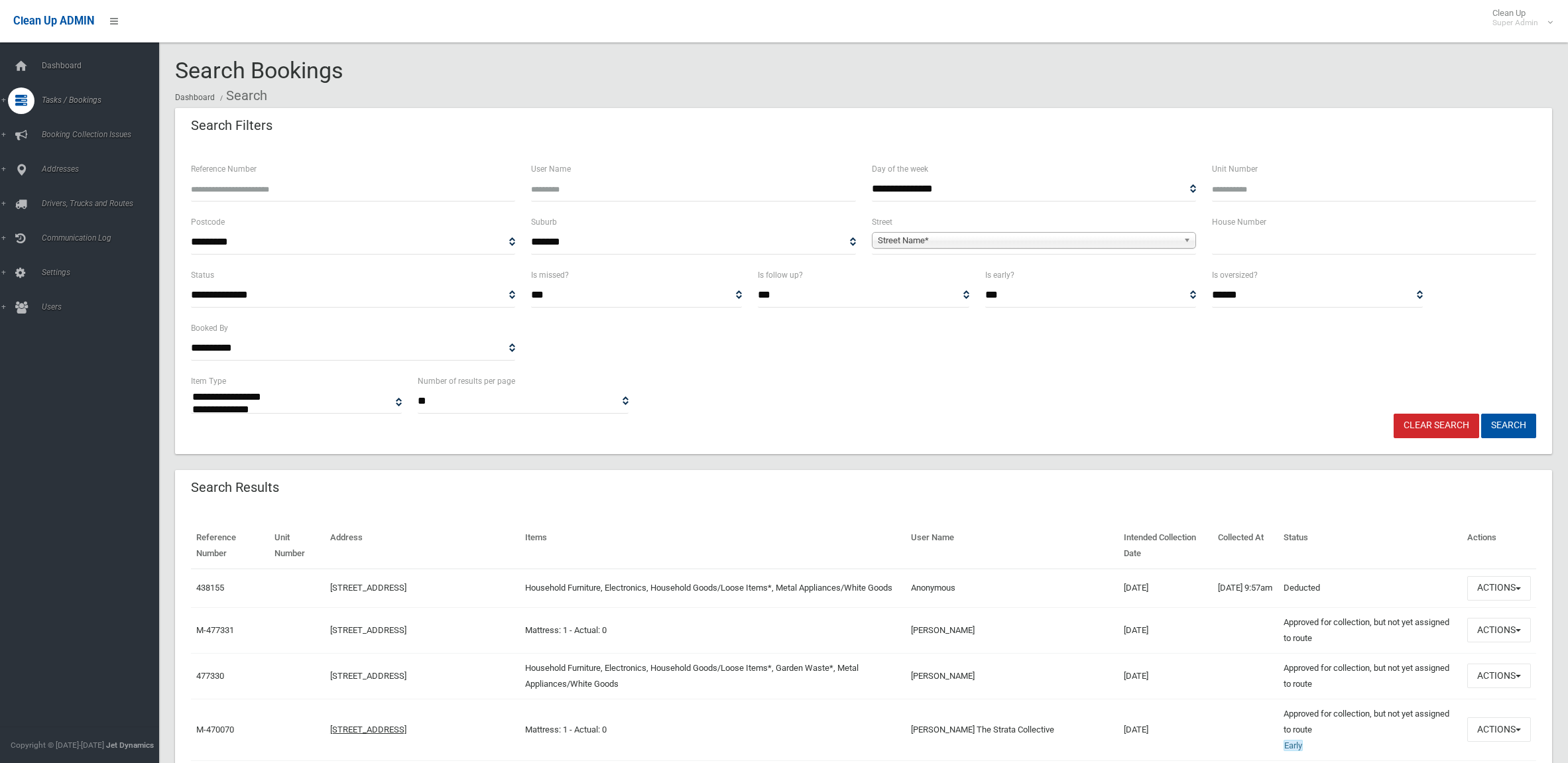
select select
click at [925, 234] on span "Street Name*" at bounding box center [1027, 240] width 300 height 16
click at [915, 237] on span "Street Name*" at bounding box center [1027, 240] width 300 height 16
type input "****"
click at [922, 275] on li "Ashf ord Avenue (MILPERRA 2214)" at bounding box center [1033, 277] width 318 height 16
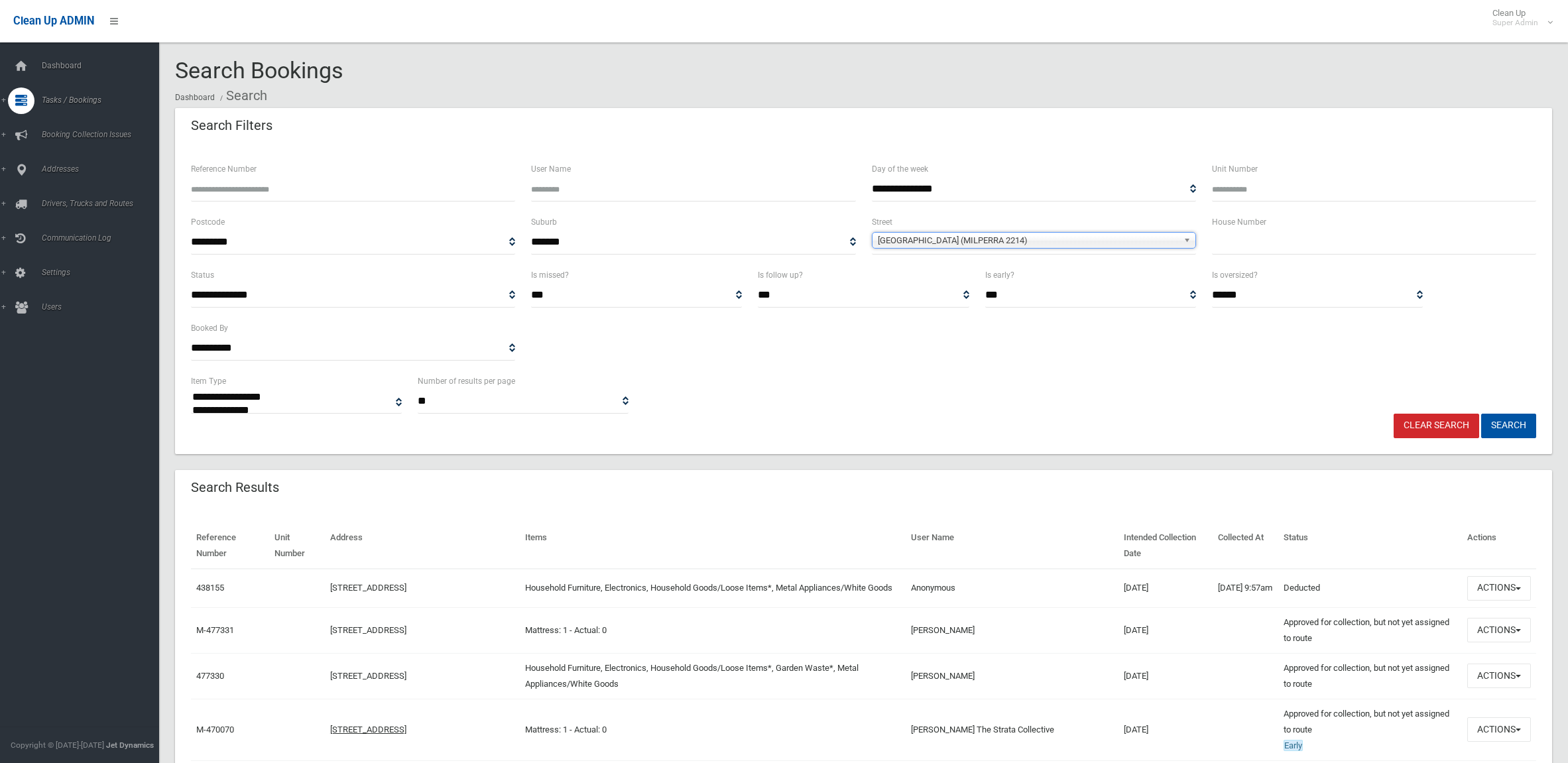
click at [1300, 242] on input "text" at bounding box center [1373, 242] width 324 height 25
type input "***"
click at [1481, 413] on button "Search" at bounding box center [1508, 426] width 55 height 25
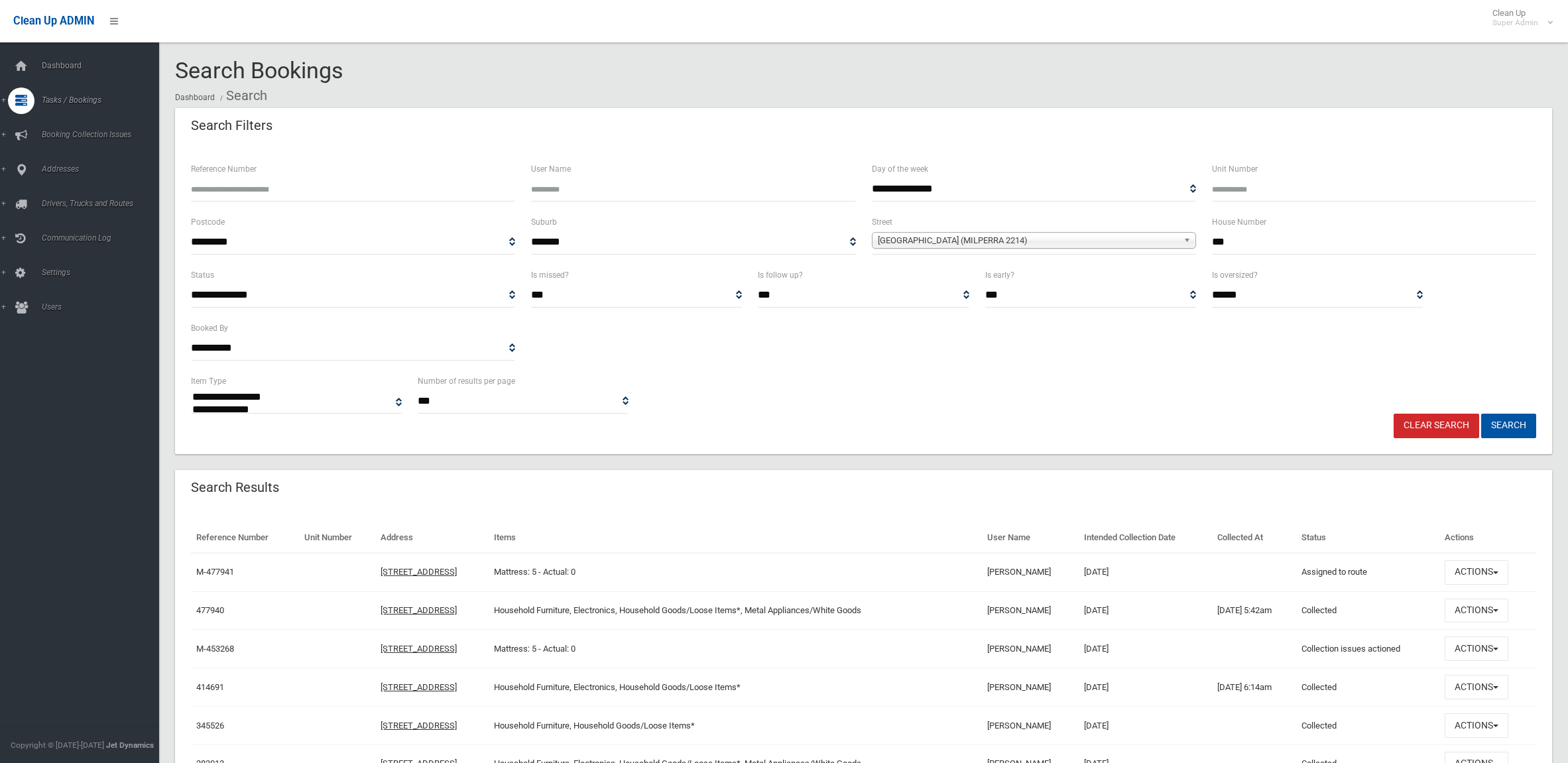
select select
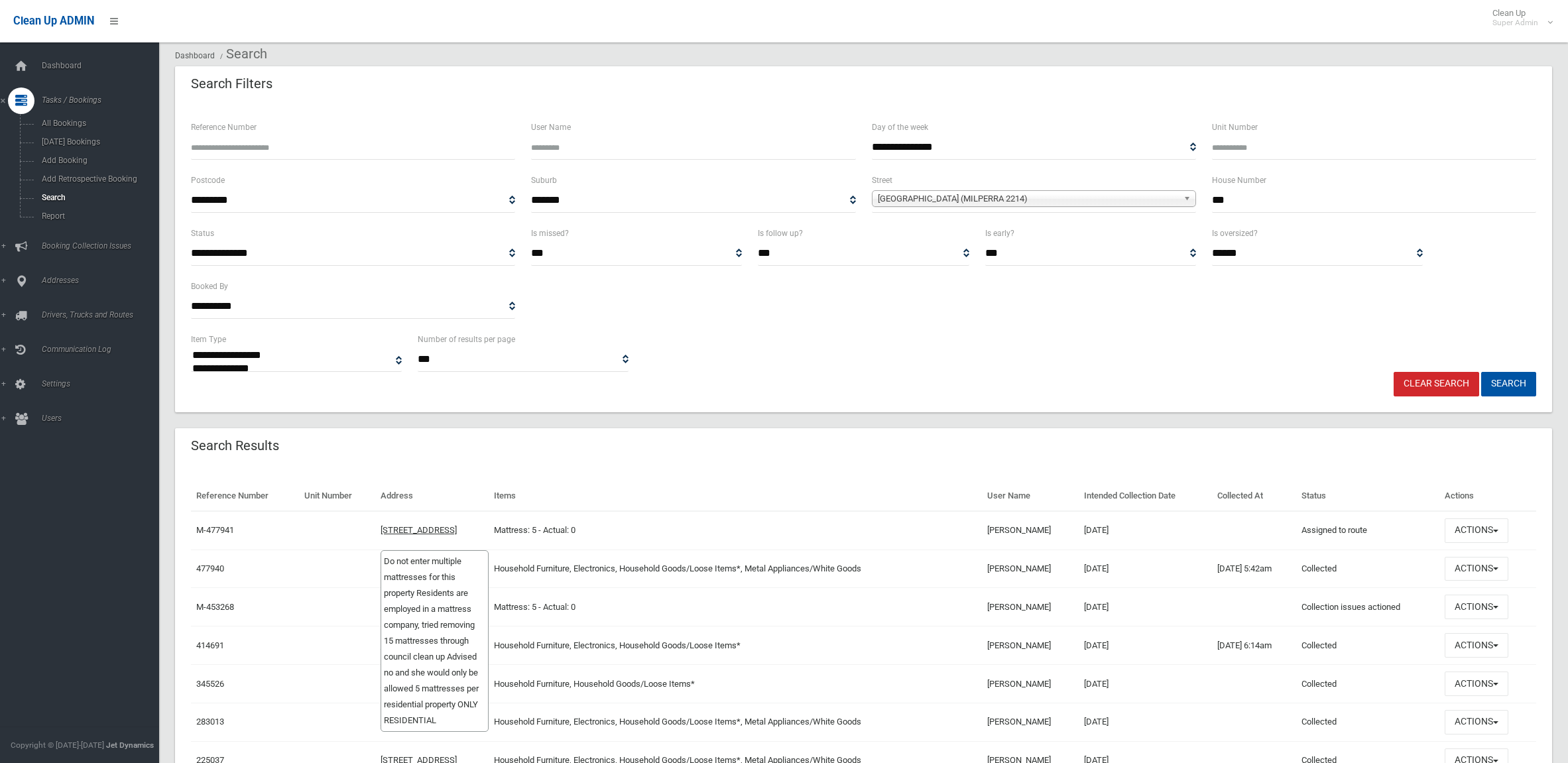
scroll to position [124, 0]
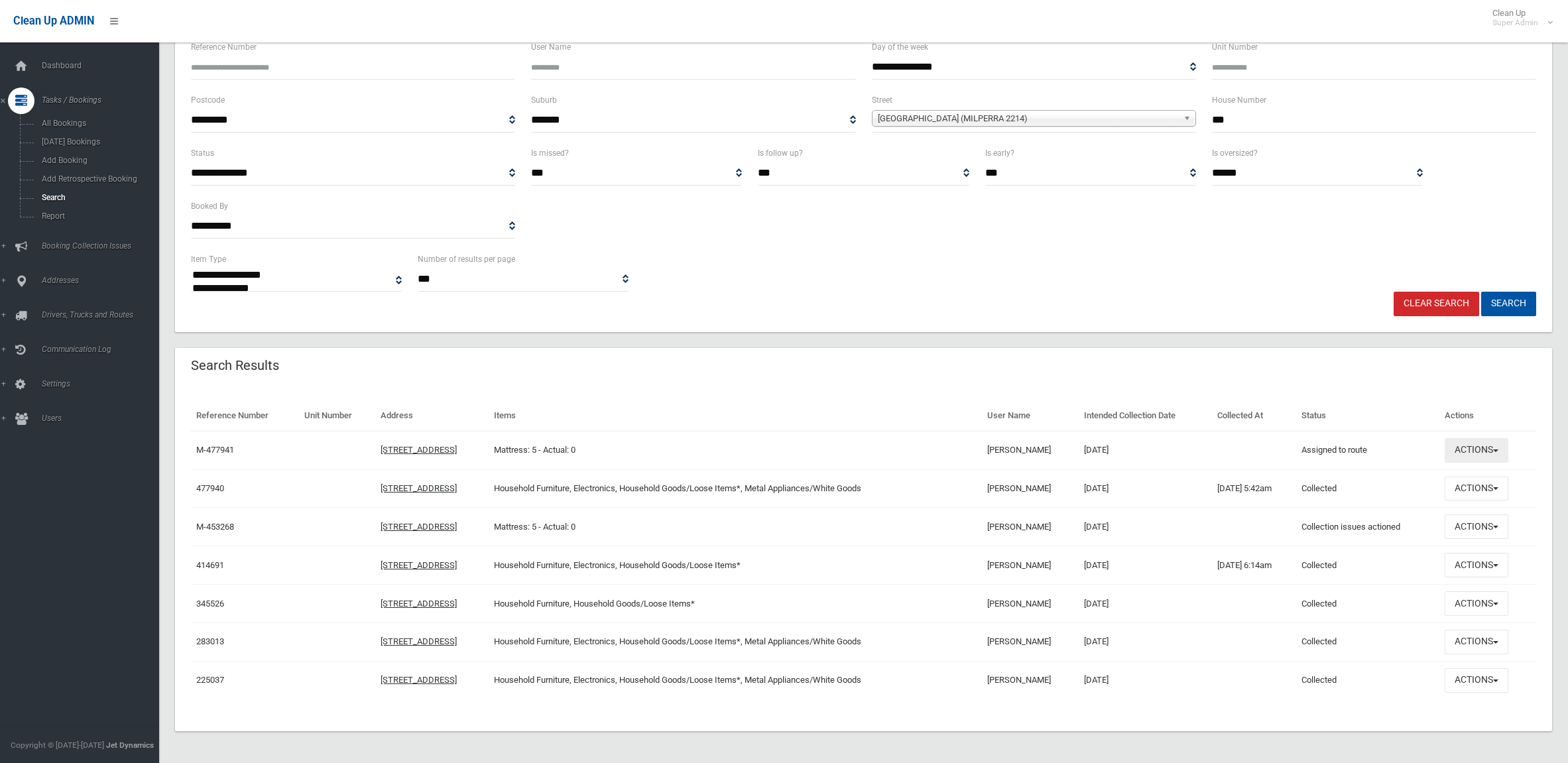
click at [1507, 449] on button "Actions" at bounding box center [1476, 451] width 64 height 25
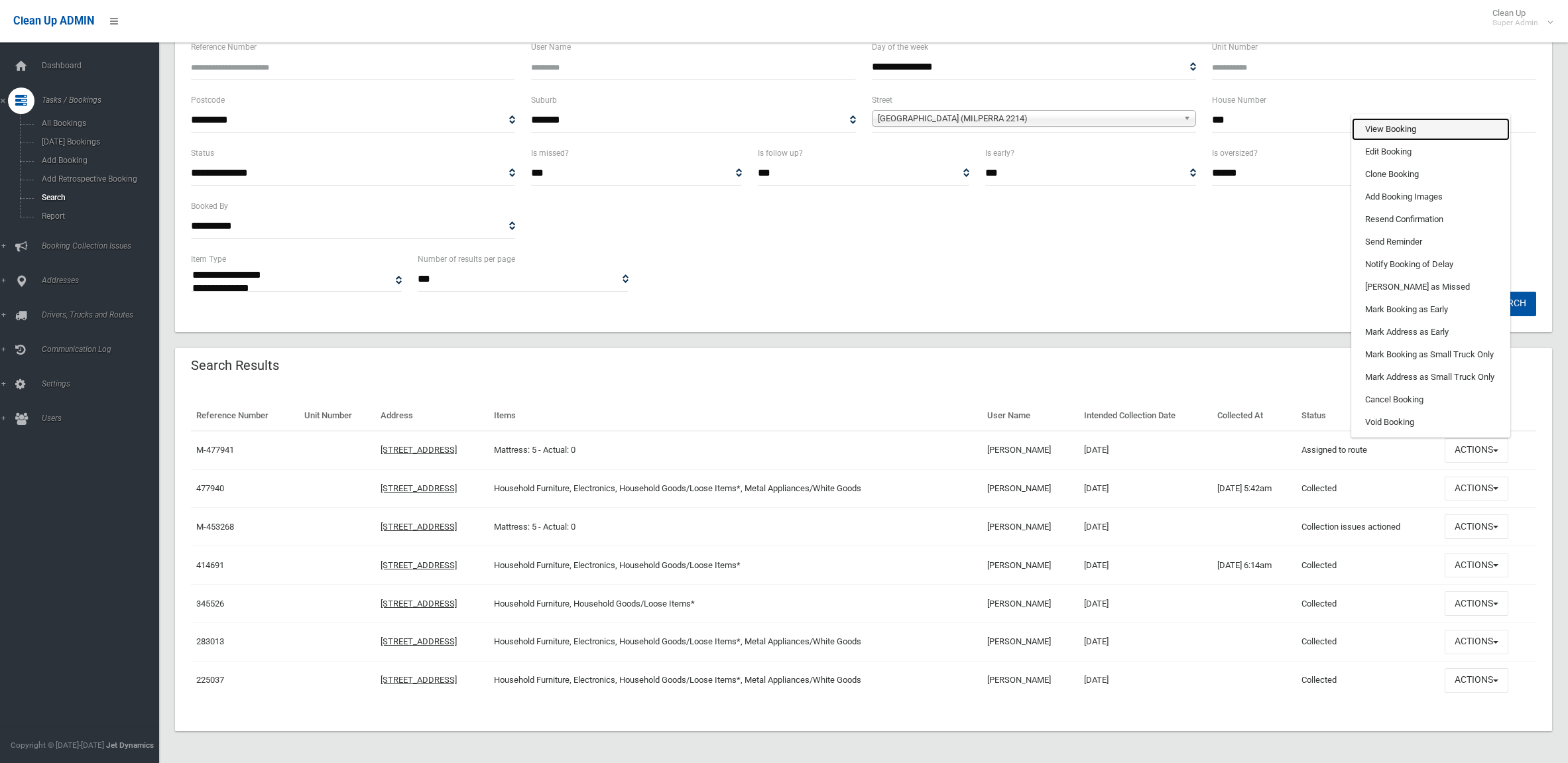
click at [1406, 127] on link "View Booking" at bounding box center [1430, 129] width 158 height 23
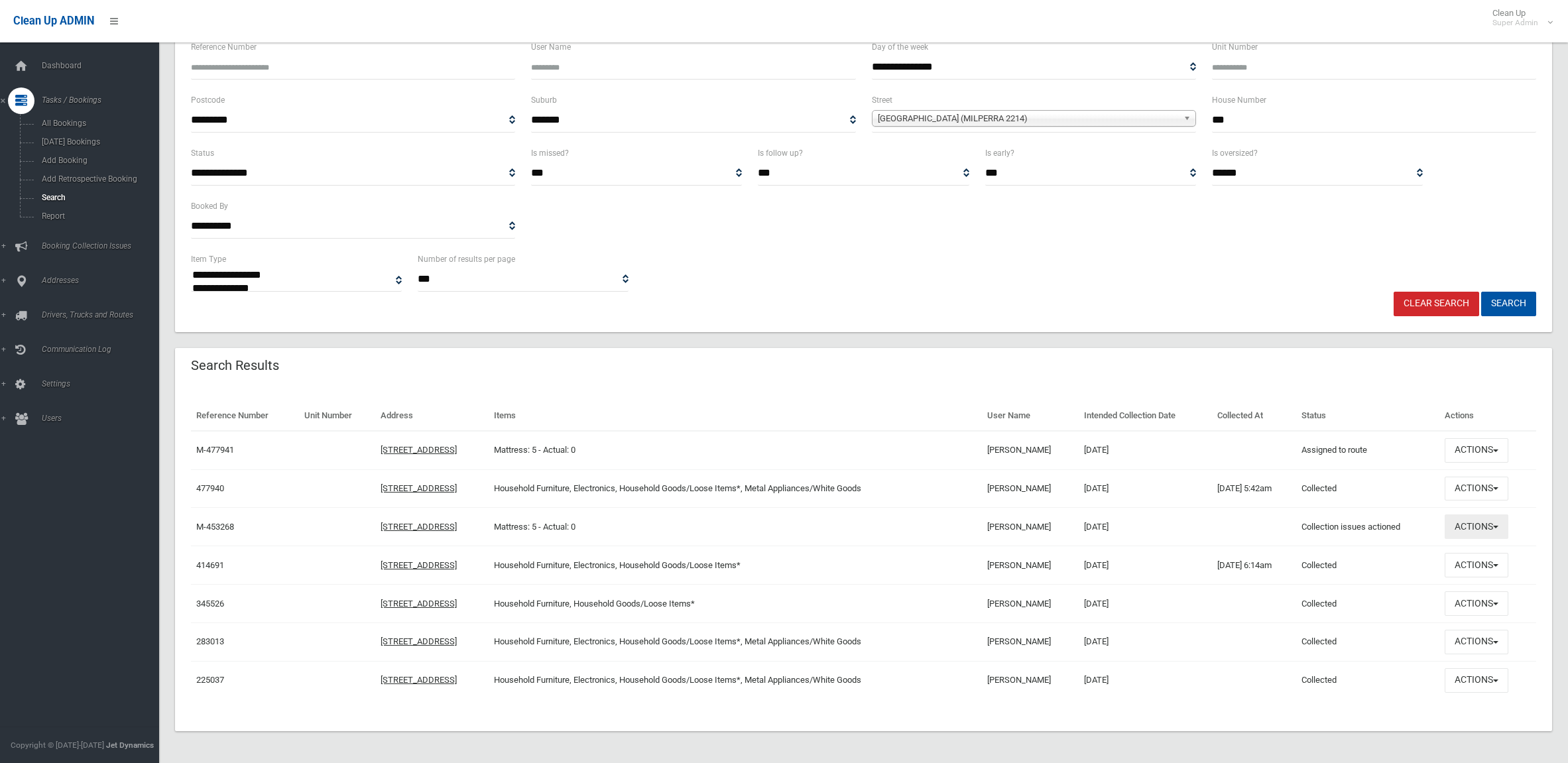
click at [1495, 528] on button "Actions" at bounding box center [1476, 527] width 64 height 25
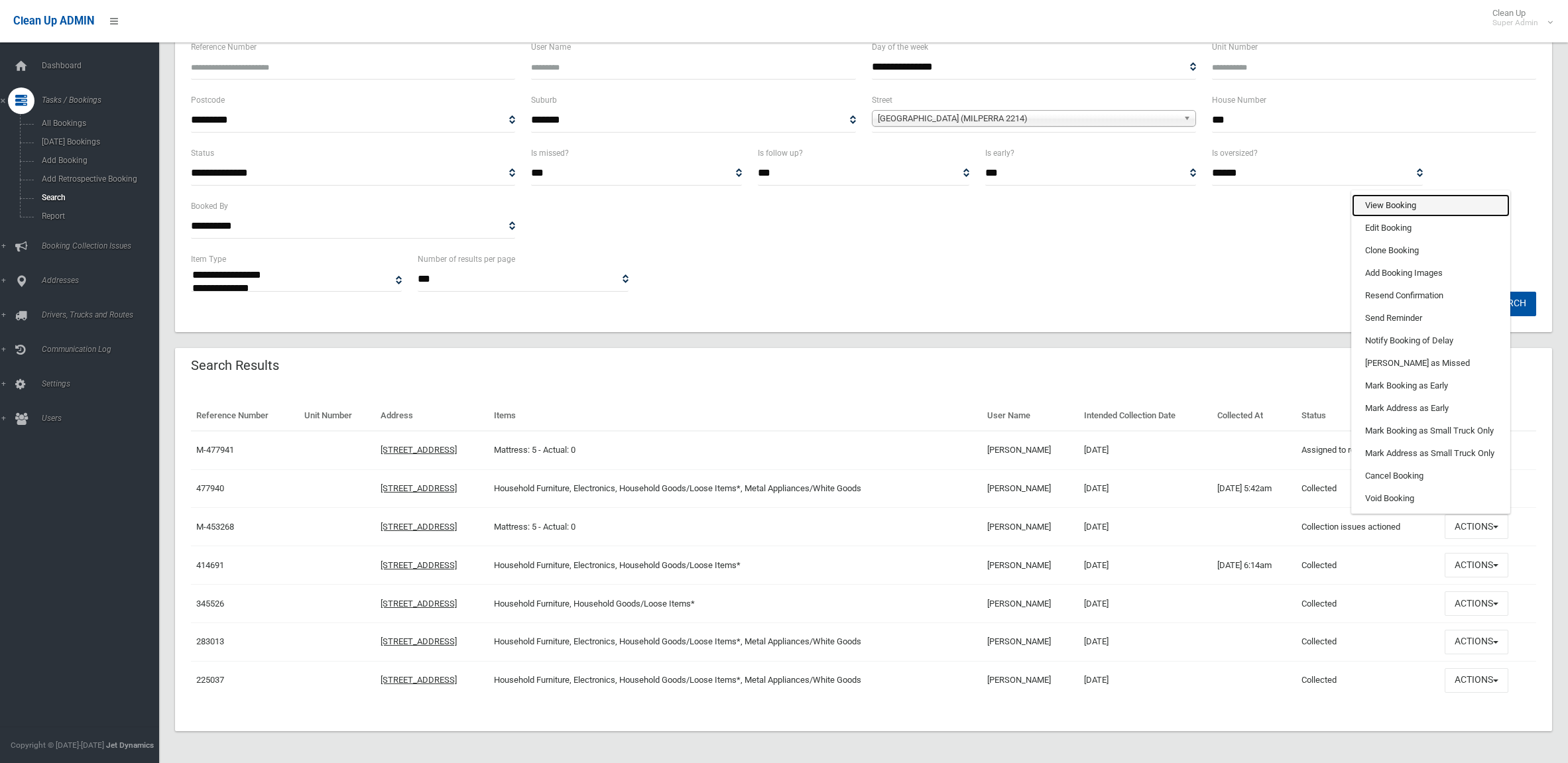
click at [1387, 204] on link "View Booking" at bounding box center [1430, 205] width 158 height 23
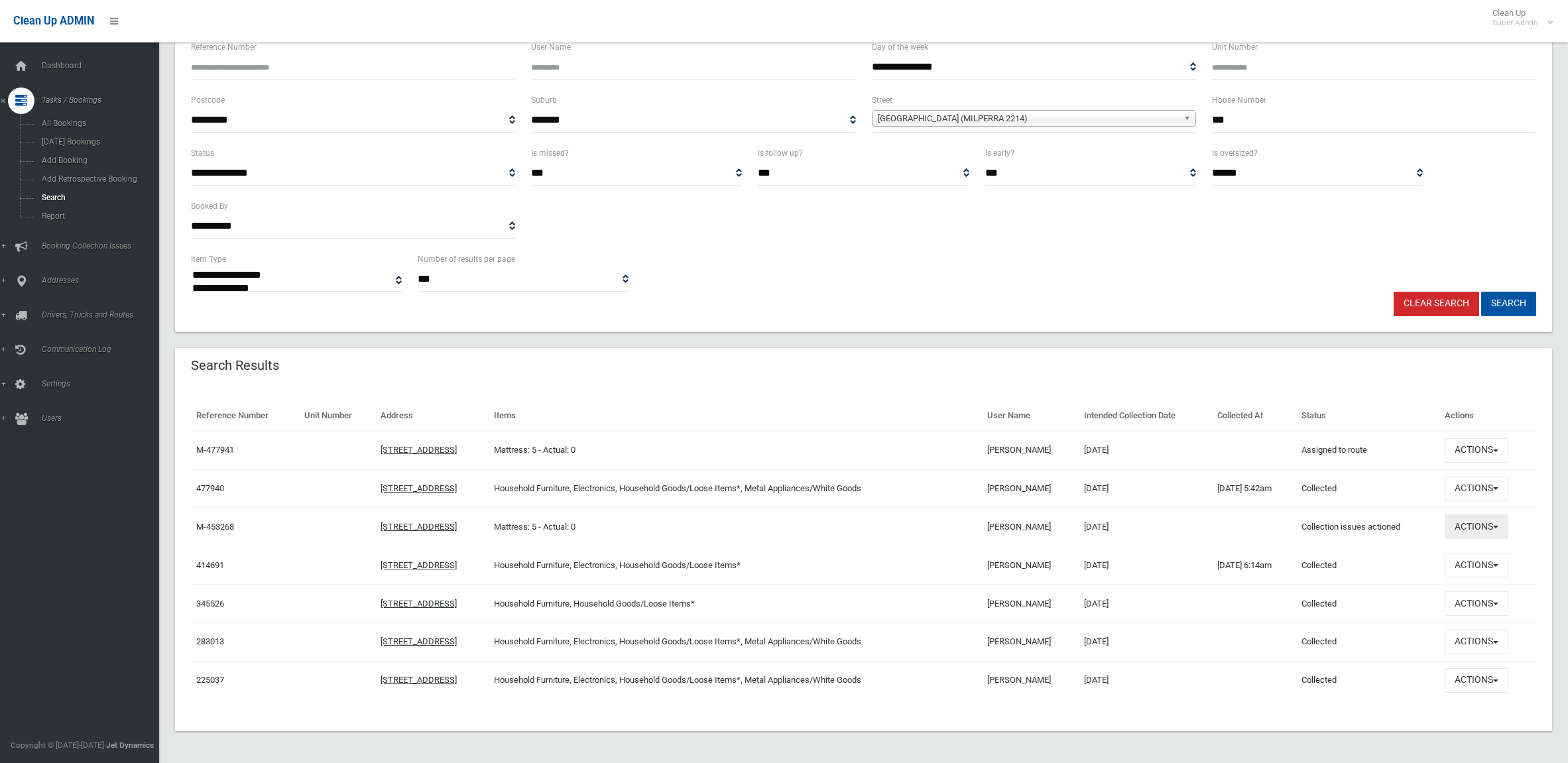
click at [1469, 527] on button "Actions" at bounding box center [1476, 527] width 64 height 25
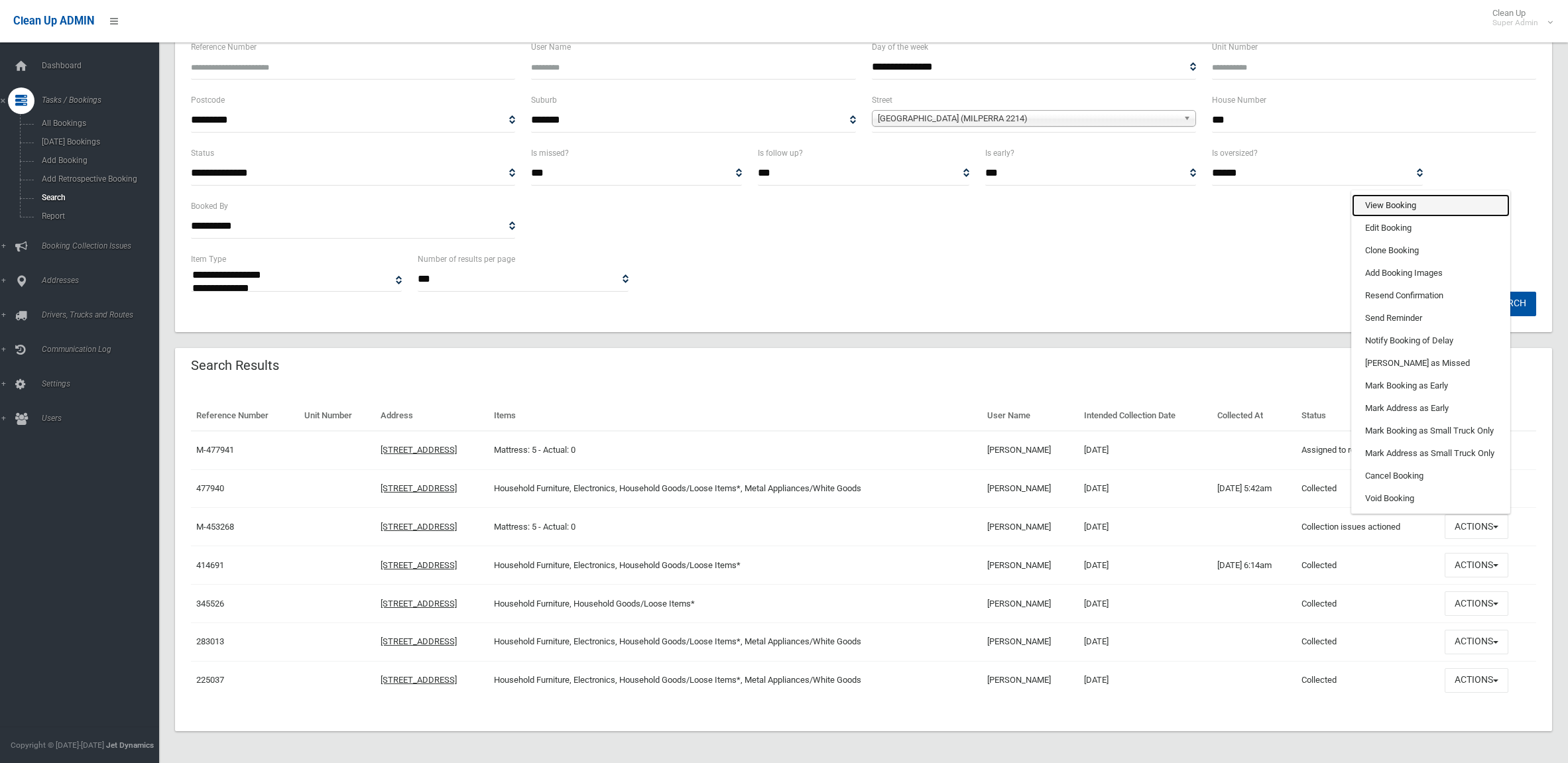
click at [1432, 200] on link "View Booking" at bounding box center [1430, 205] width 158 height 23
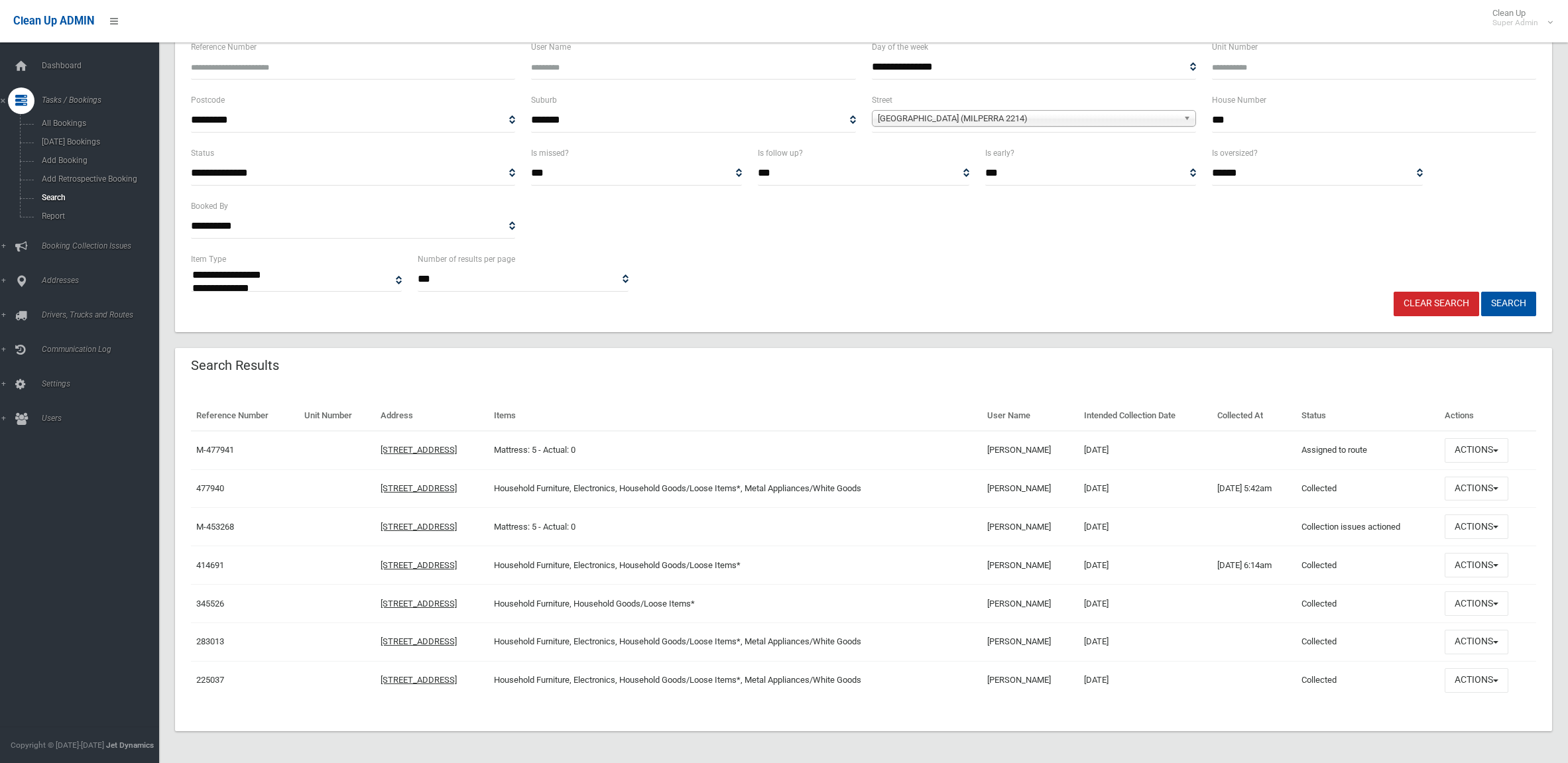
click at [1486, 578] on td "Actions View Booking Edit Booking Clone Booking Add Booking Images Resend Confi…" at bounding box center [1487, 565] width 97 height 38
click at [1483, 570] on button "Actions" at bounding box center [1476, 565] width 64 height 25
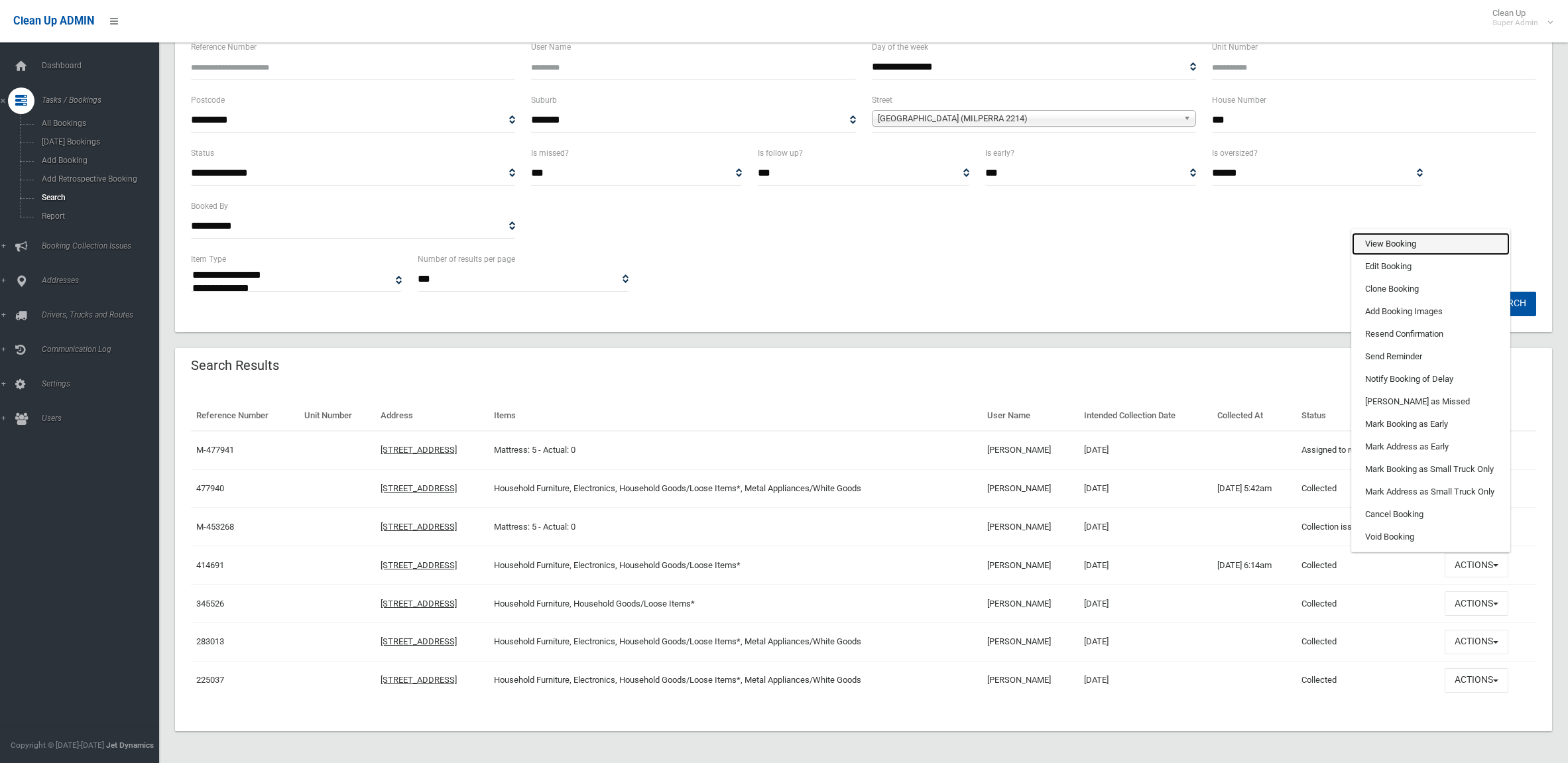
click at [1406, 242] on link "View Booking" at bounding box center [1430, 243] width 158 height 23
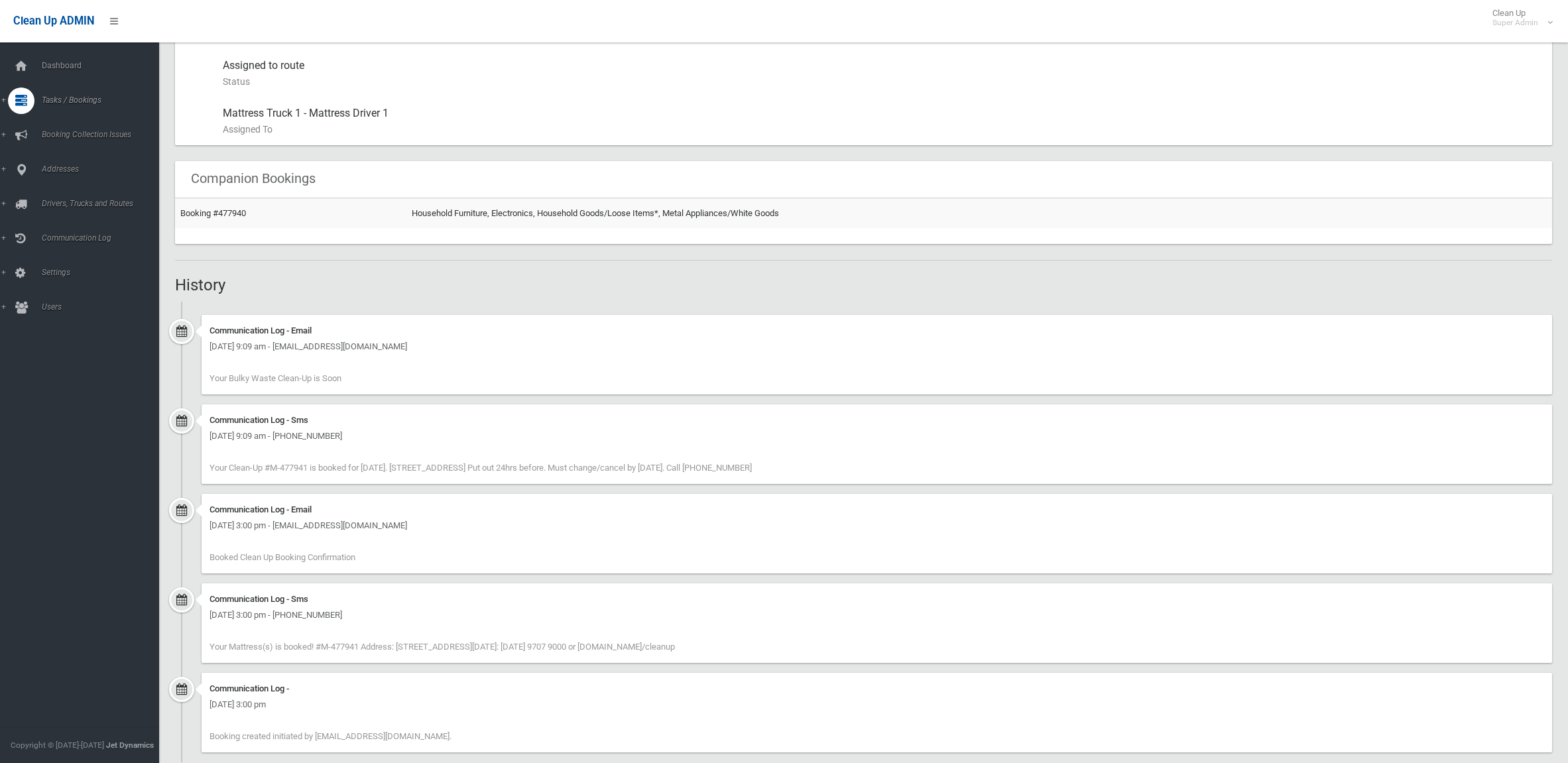
scroll to position [733, 0]
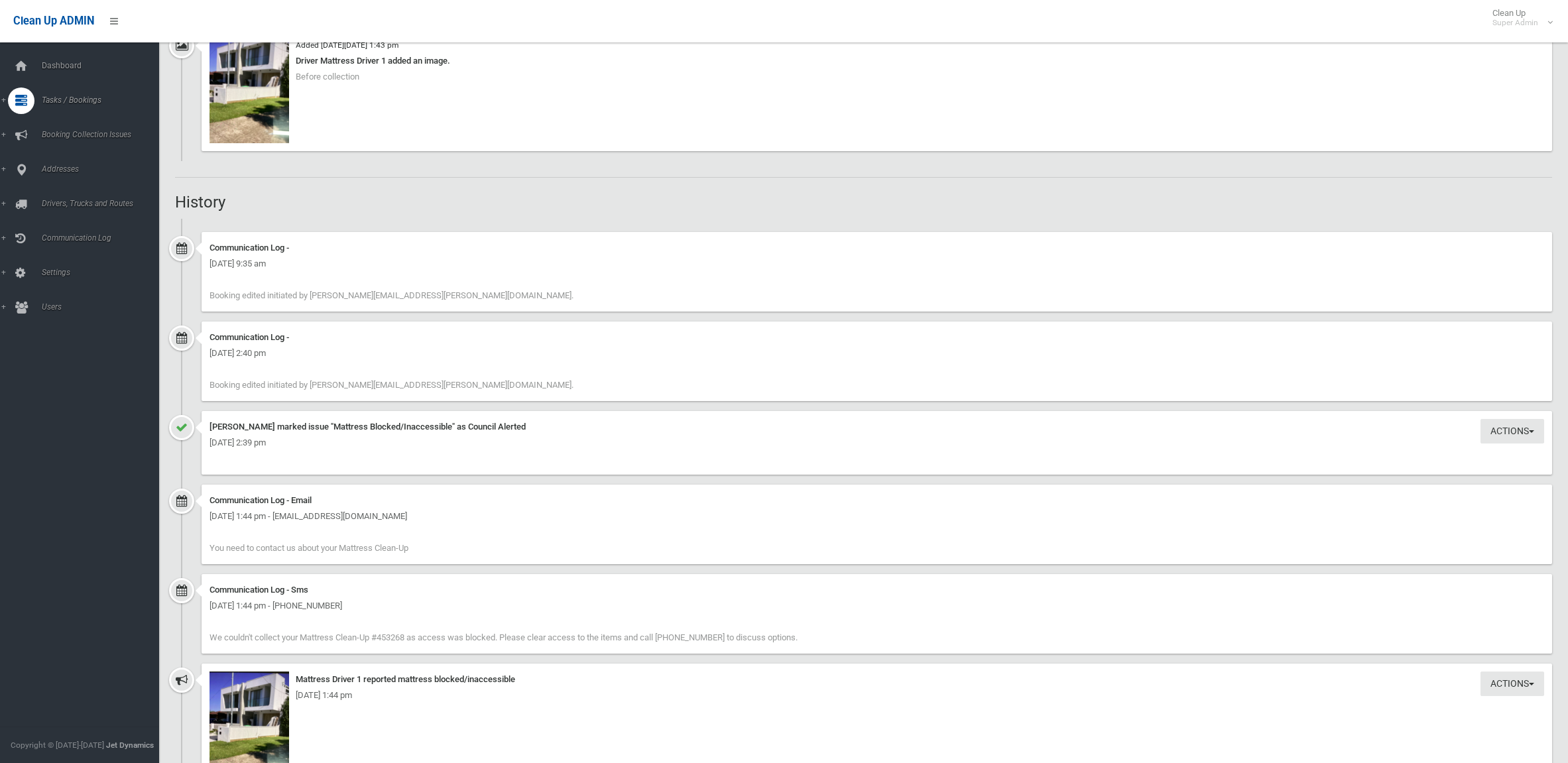
scroll to position [1574, 0]
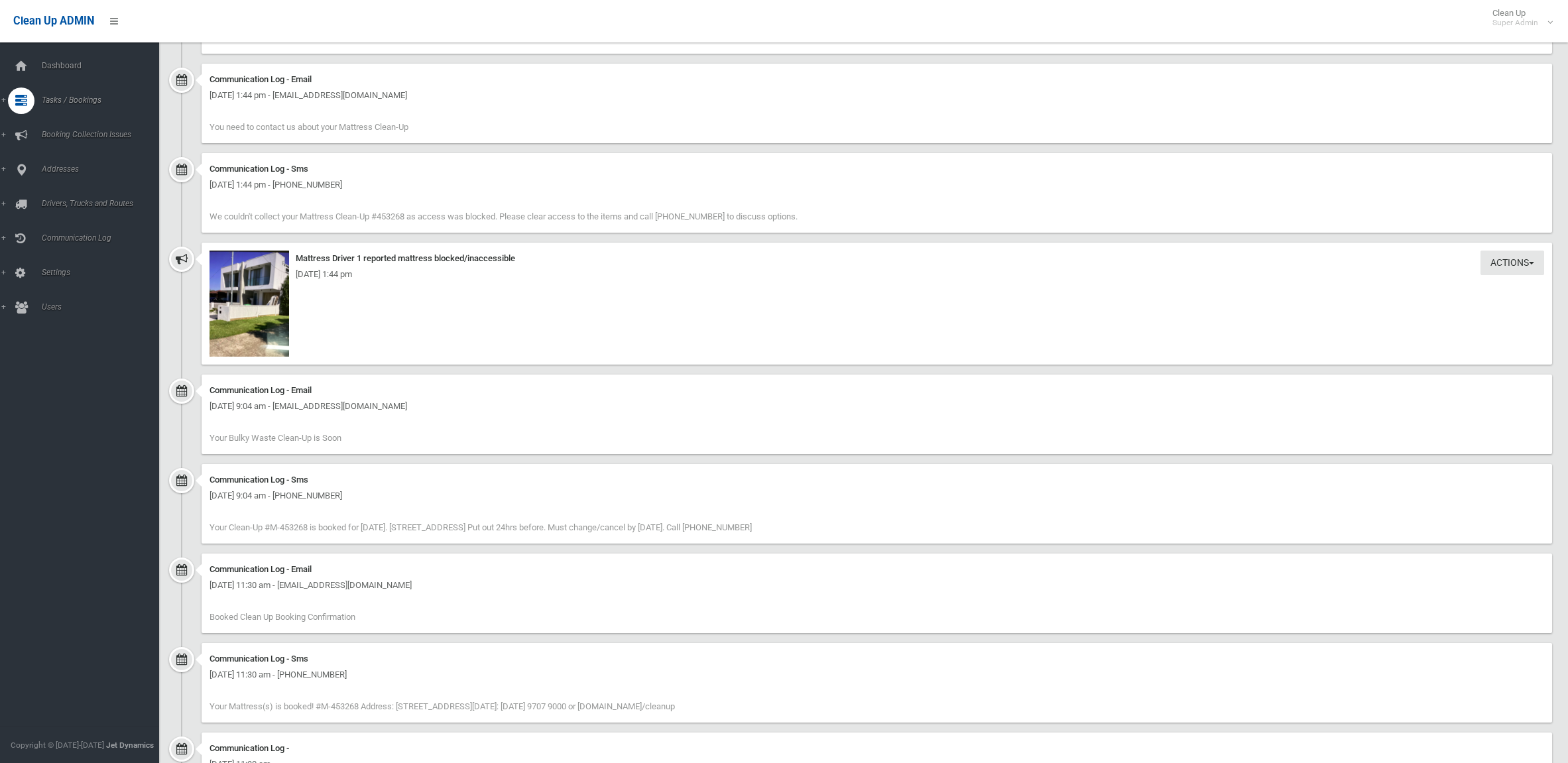
scroll to position [1409, 0]
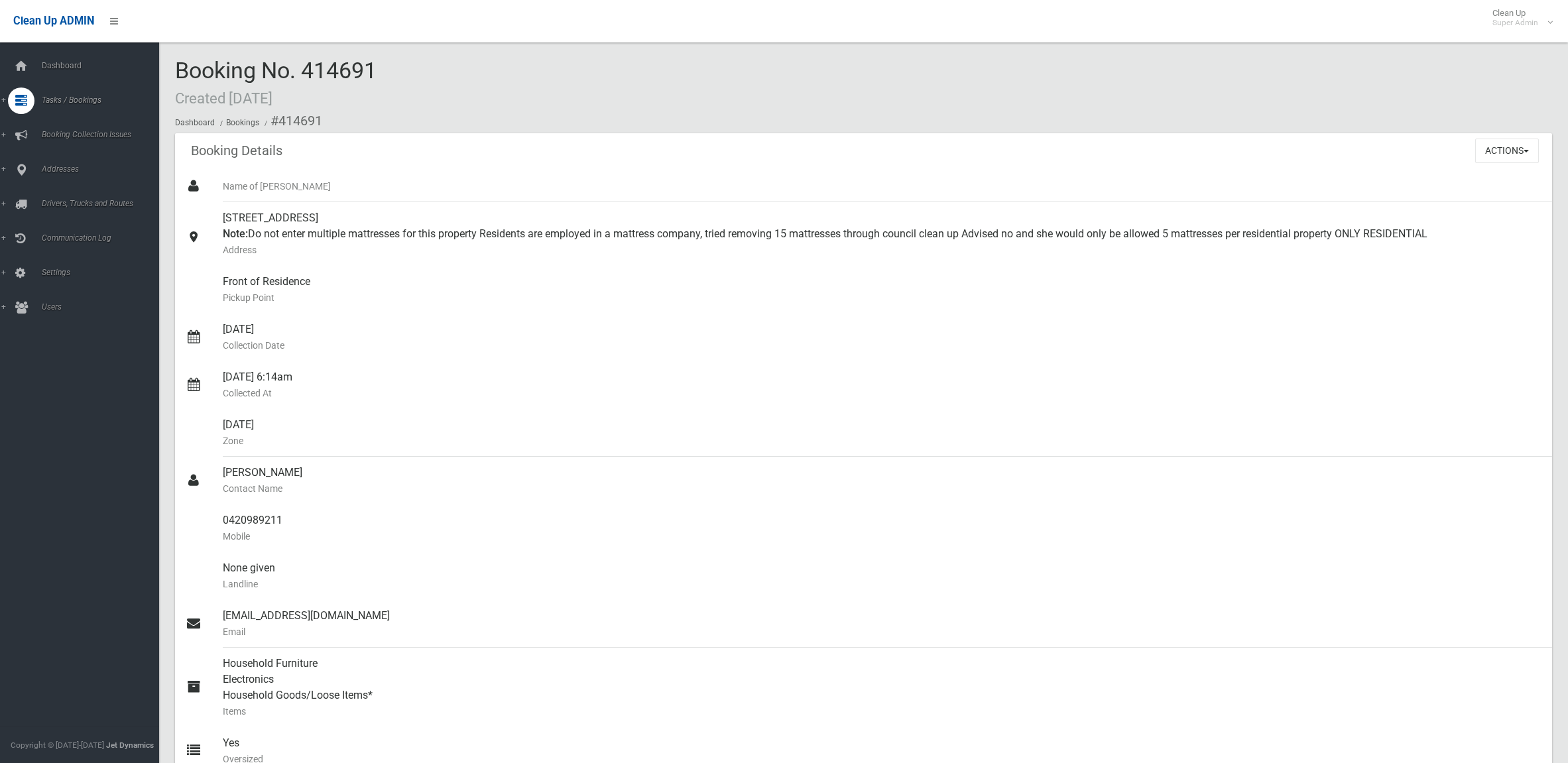
scroll to position [891, 0]
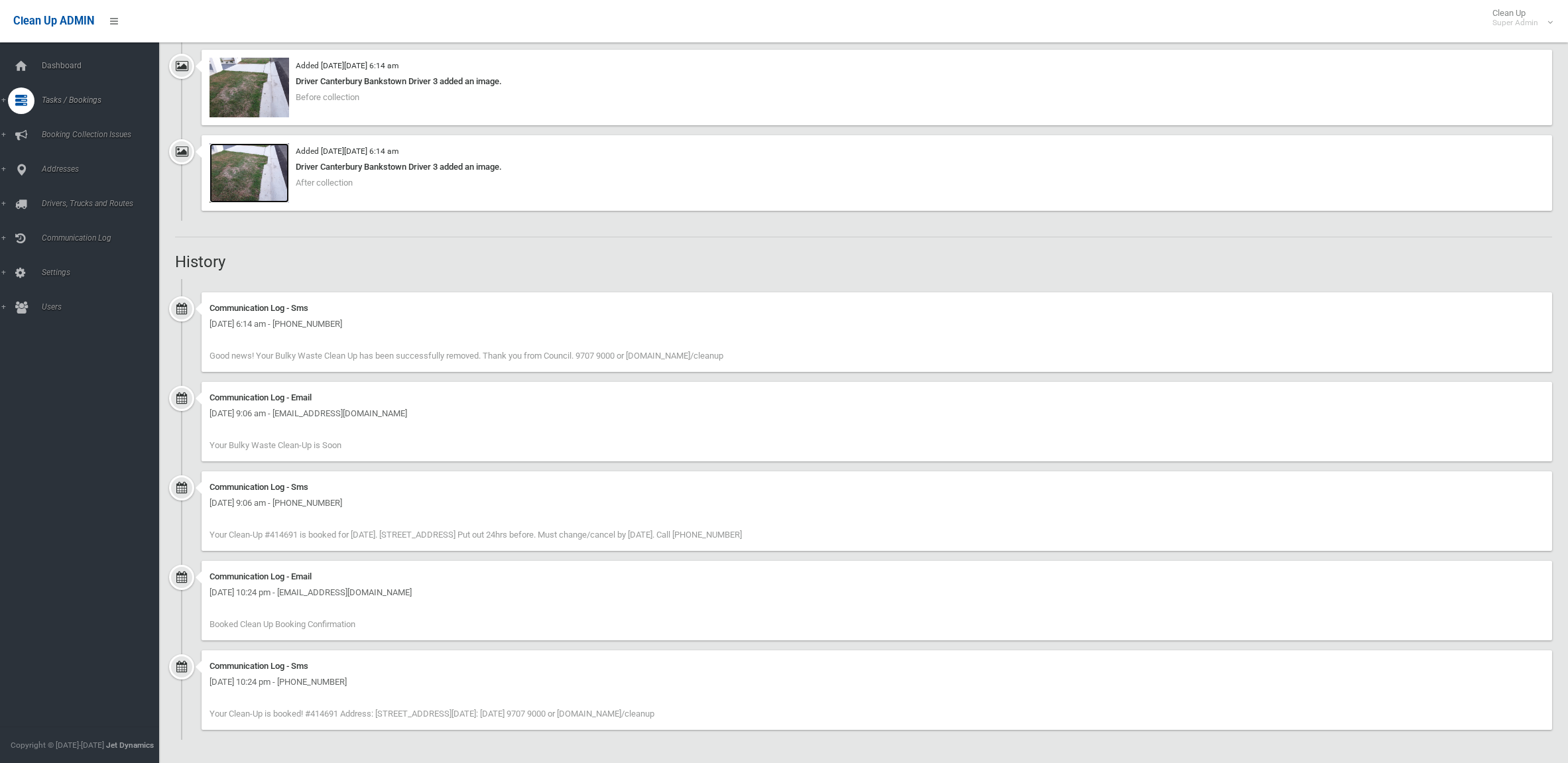
click at [244, 169] on img at bounding box center [249, 172] width 79 height 60
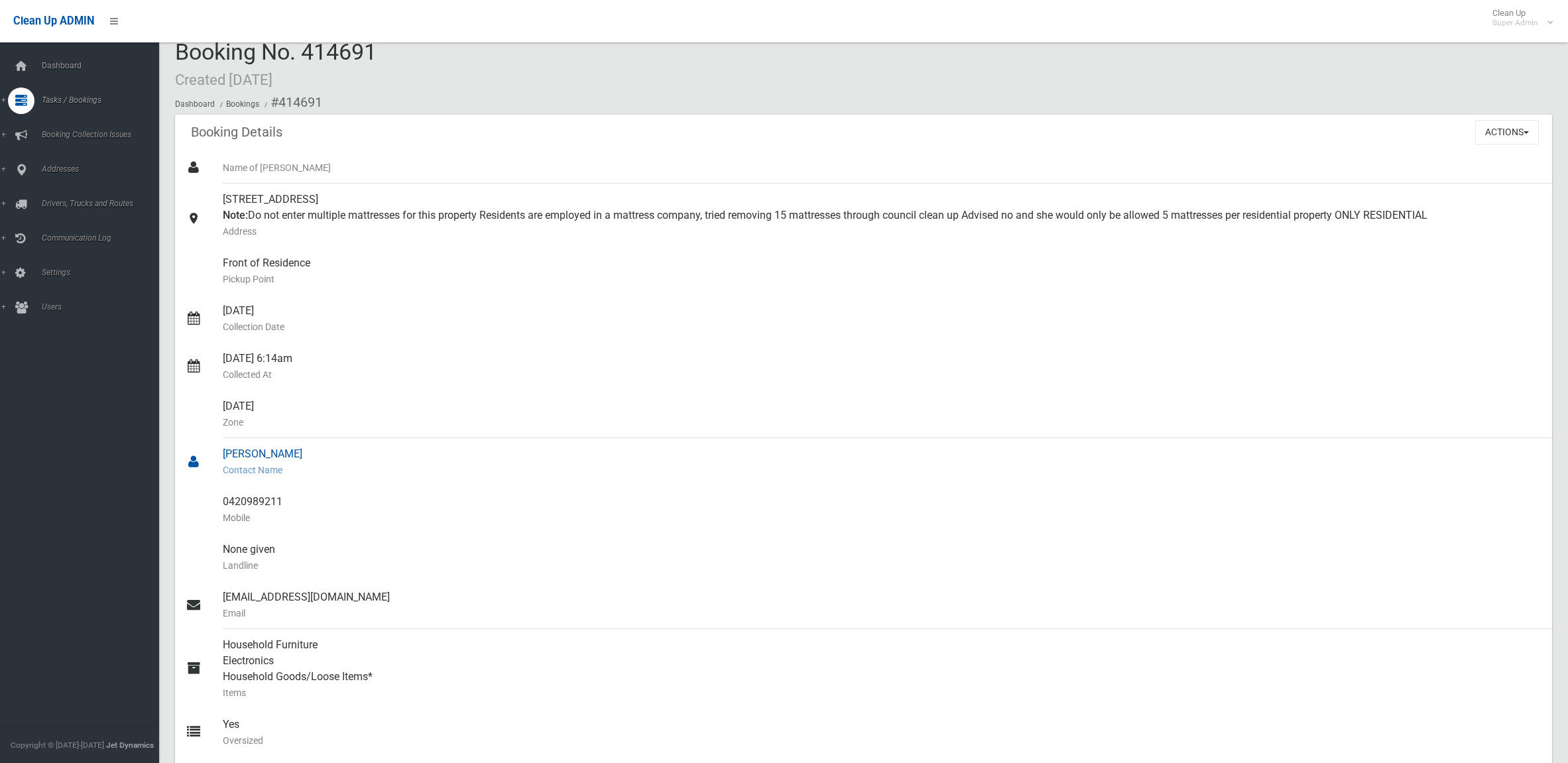
scroll to position [0, 0]
